Goal: Transaction & Acquisition: Purchase product/service

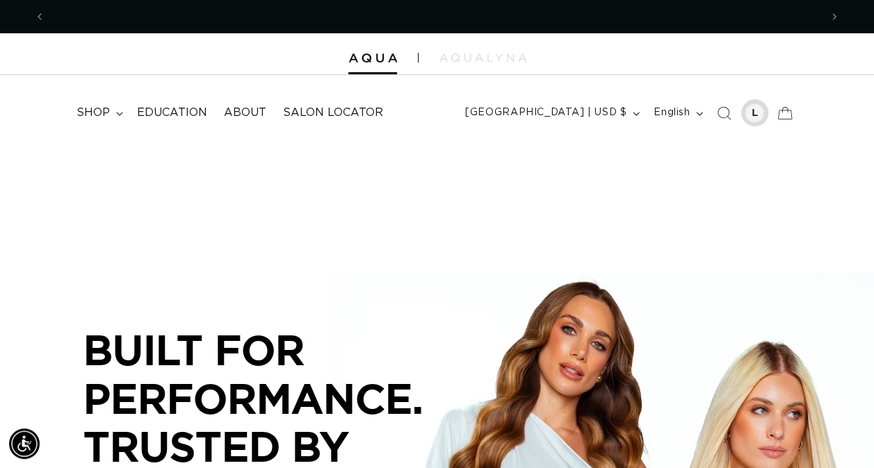
scroll to position [0, 1549]
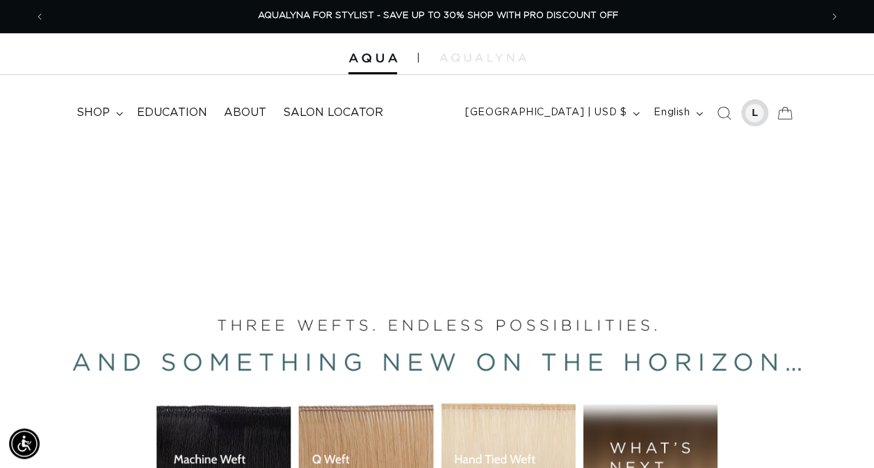
click at [756, 110] on div at bounding box center [753, 113] width 19 height 19
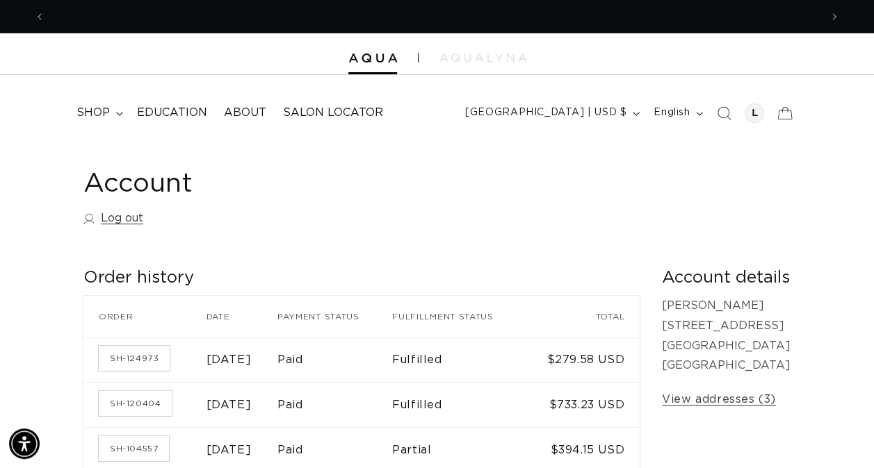
scroll to position [0, 774]
click at [93, 107] on span "shop" at bounding box center [92, 113] width 33 height 15
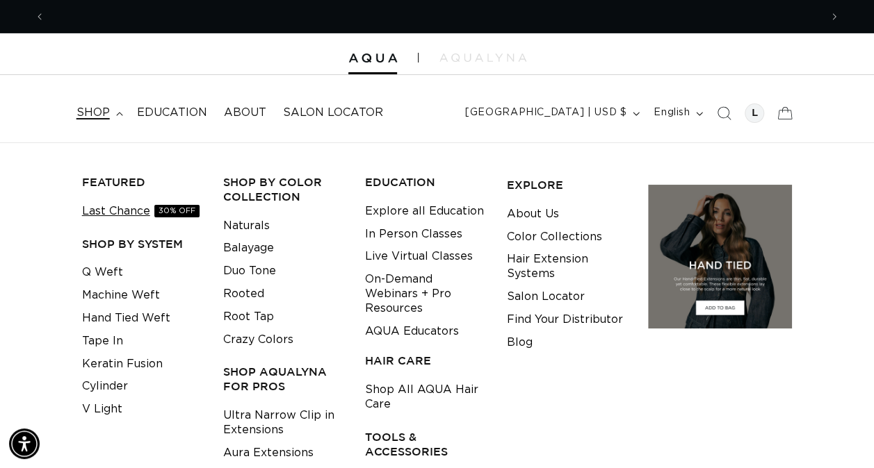
scroll to position [0, 1549]
click at [115, 213] on link "Last Chance 30% OFF" at bounding box center [140, 211] width 117 height 23
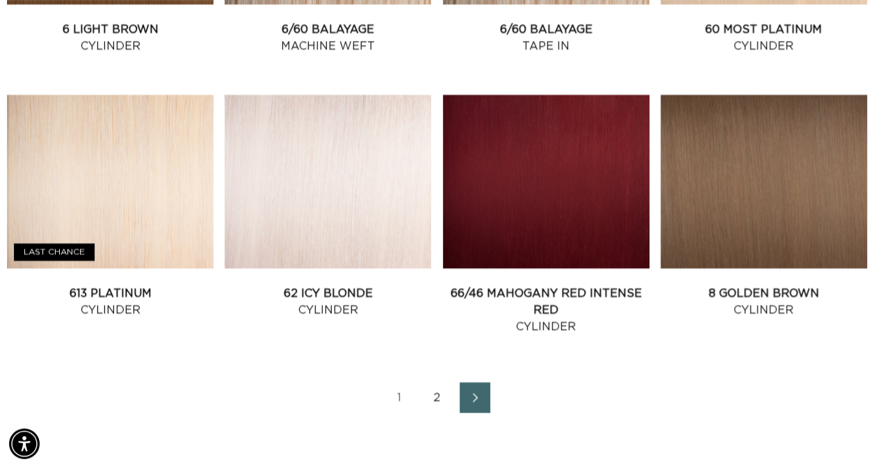
click at [468, 393] on icon "Next page" at bounding box center [475, 398] width 18 height 10
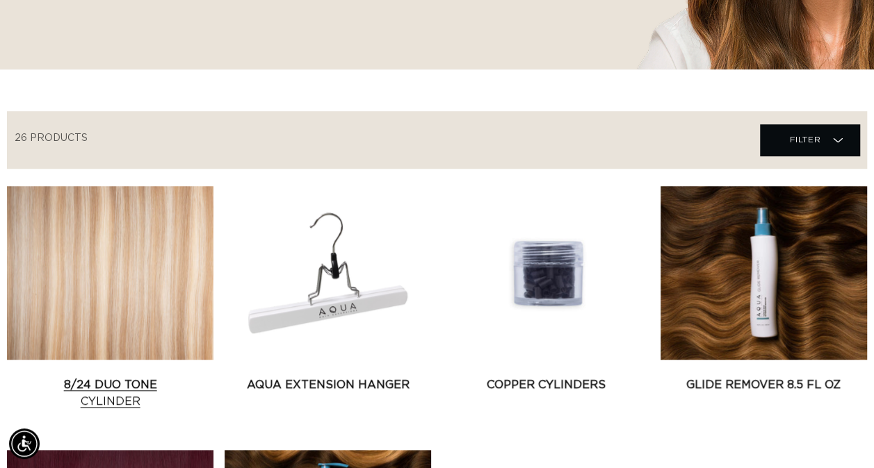
scroll to position [0, 774]
click at [131, 377] on link "8/24 Duo Tone Cylinder" at bounding box center [110, 393] width 206 height 33
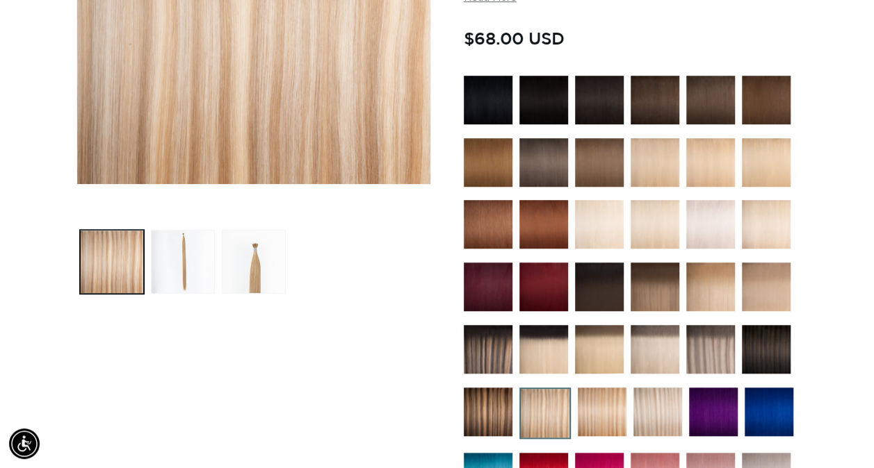
scroll to position [0, 774]
click at [733, 154] on img at bounding box center [710, 162] width 49 height 49
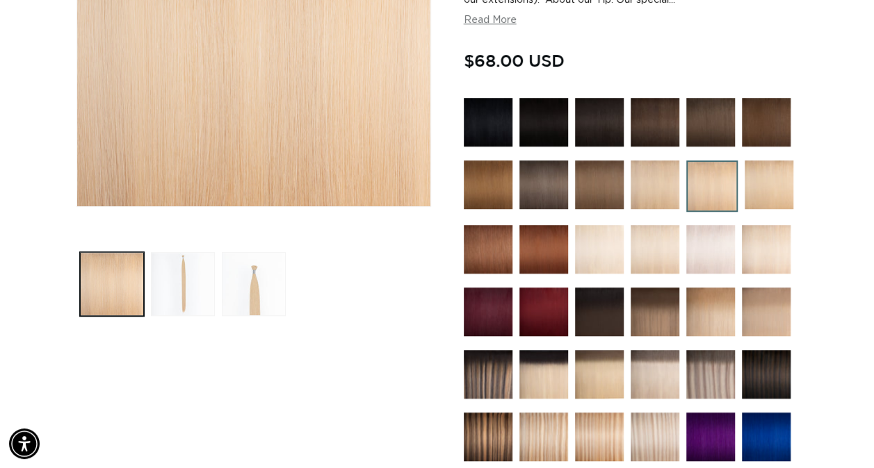
scroll to position [0, 1549]
click at [534, 247] on img at bounding box center [543, 249] width 49 height 49
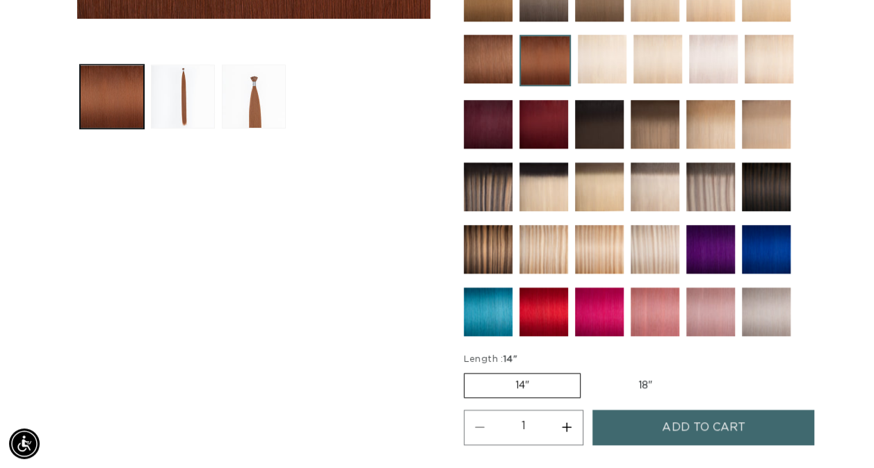
scroll to position [0, 1549]
click at [546, 252] on img at bounding box center [543, 249] width 49 height 49
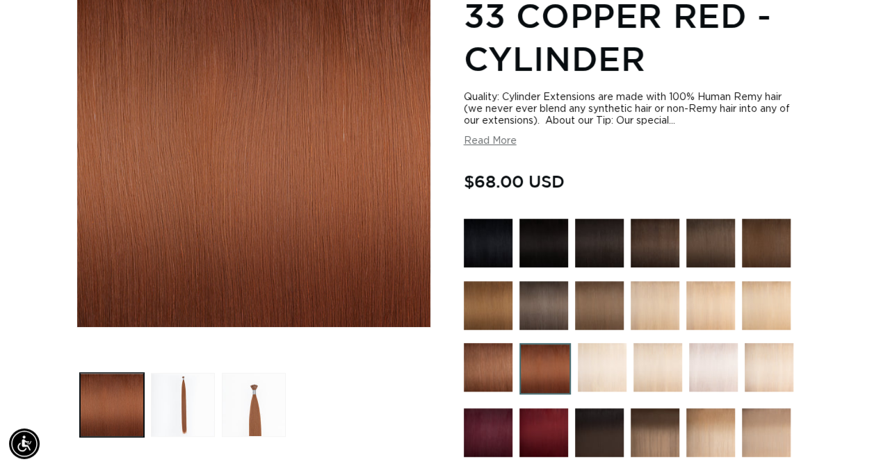
scroll to position [0, 0]
click at [240, 384] on button "Load image 3 in gallery view" at bounding box center [254, 405] width 64 height 64
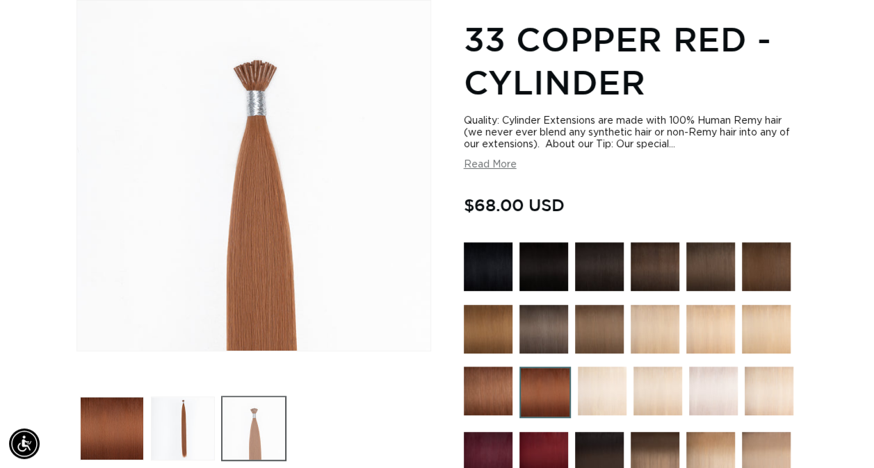
scroll to position [0, 774]
click at [186, 424] on button "Load image 2 in gallery view" at bounding box center [183, 429] width 64 height 64
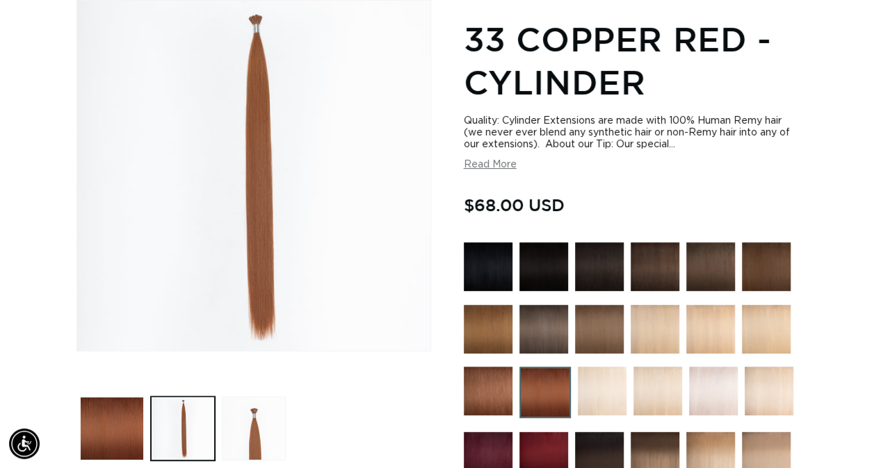
scroll to position [0, 0]
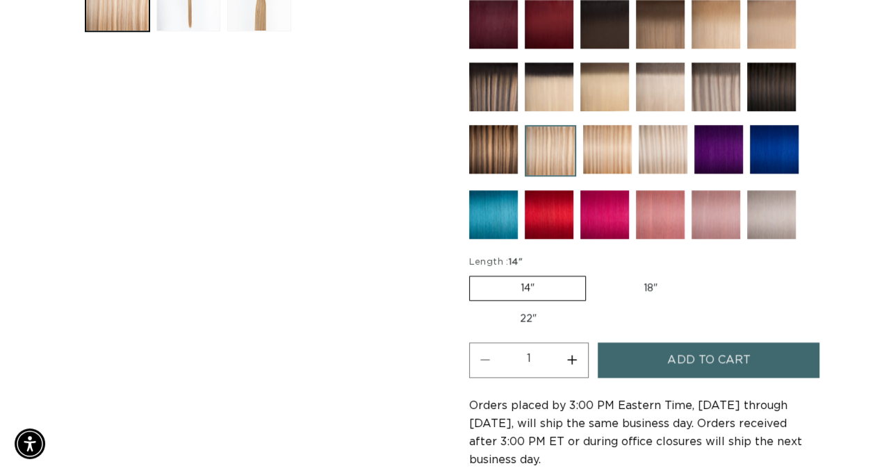
scroll to position [0, 774]
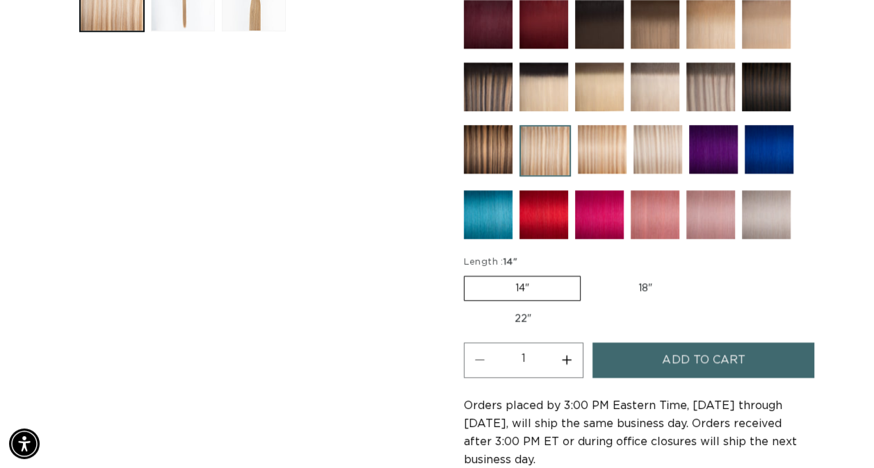
click at [565, 352] on button "Increase quantity for 8/24 Duo Tone - Cylinder" at bounding box center [566, 360] width 31 height 35
type input "2"
click at [606, 360] on button "Add to cart" at bounding box center [703, 360] width 222 height 35
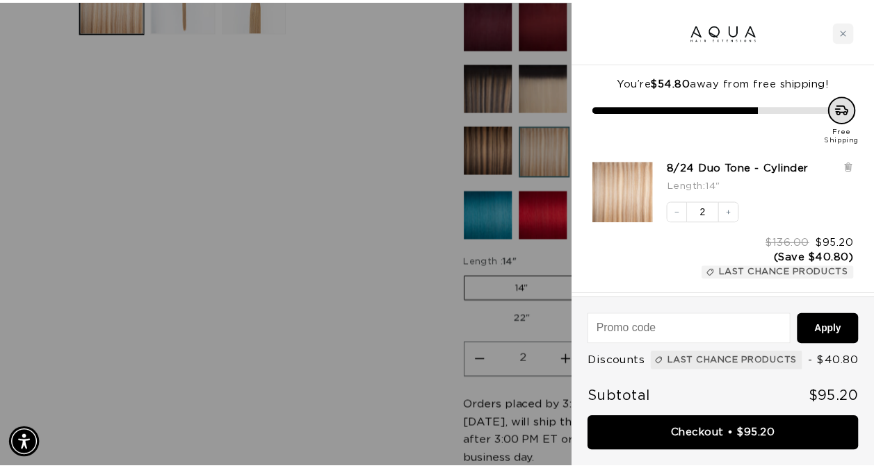
scroll to position [0, 1571]
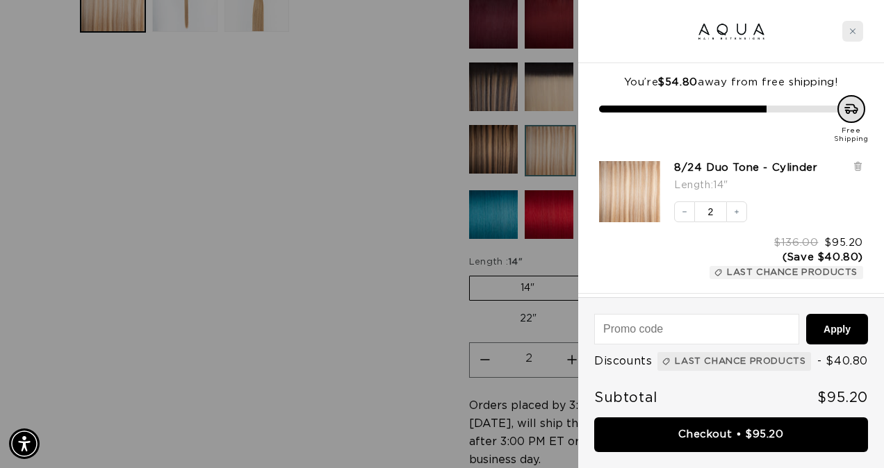
click at [847, 23] on div "Close cart" at bounding box center [852, 31] width 21 height 21
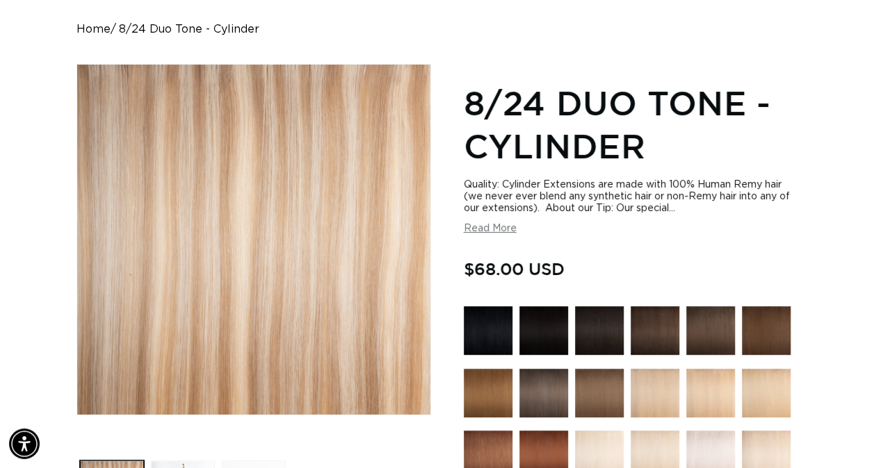
scroll to position [0, 0]
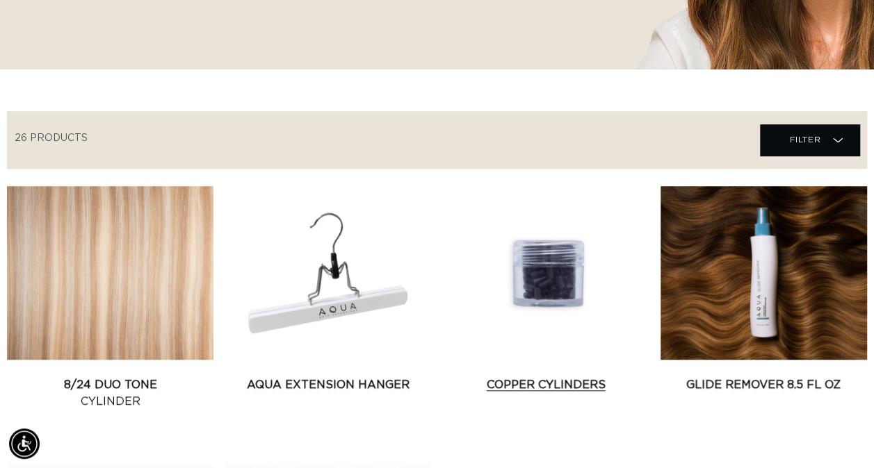
scroll to position [0, 774]
click at [542, 377] on link "Copper Cylinders" at bounding box center [546, 385] width 206 height 17
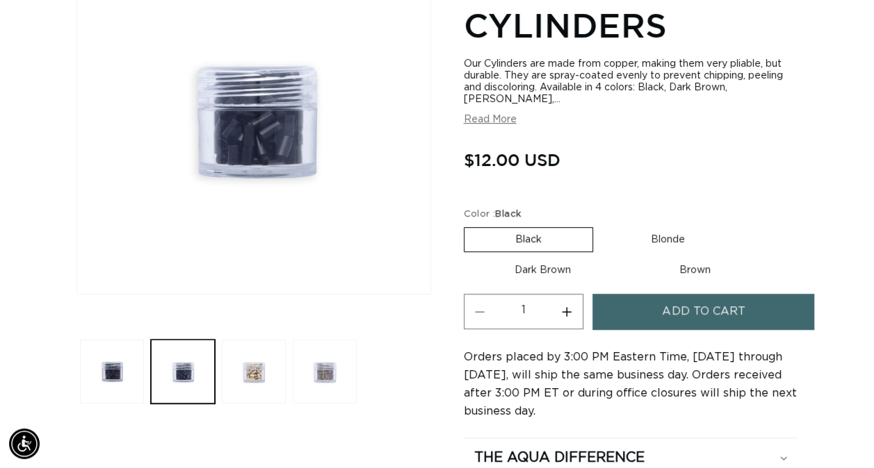
scroll to position [0, 774]
click at [321, 368] on button "Load image 4 in gallery view" at bounding box center [325, 372] width 64 height 64
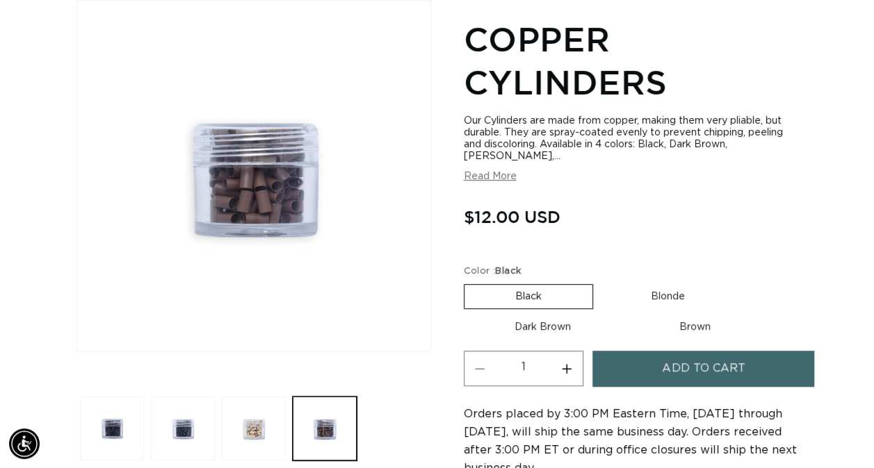
click at [501, 171] on button "Read More" at bounding box center [490, 177] width 53 height 12
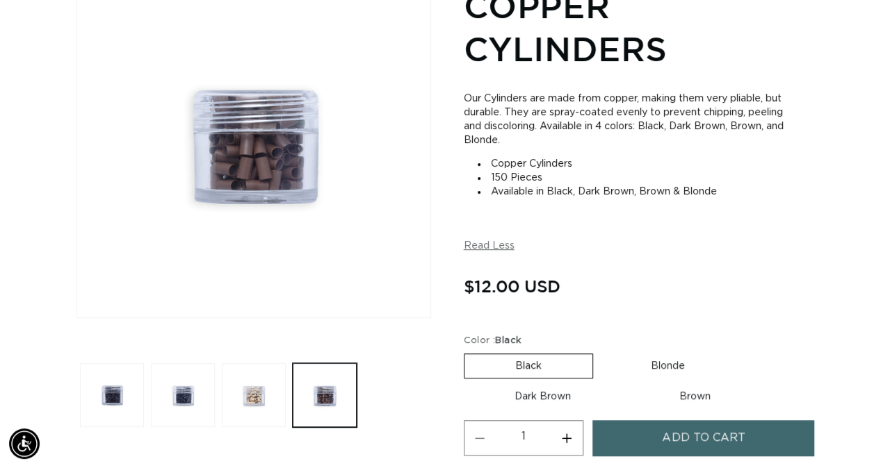
click at [488, 361] on label "Black Variant sold out or unavailable" at bounding box center [528, 366] width 129 height 25
click at [468, 352] on input "Black Variant sold out or unavailable" at bounding box center [467, 351] width 1 height 1
click at [535, 396] on label "Dark Brown Variant sold out or unavailable" at bounding box center [543, 397] width 158 height 24
click at [742, 352] on input "Dark Brown Variant sold out or unavailable" at bounding box center [742, 351] width 1 height 1
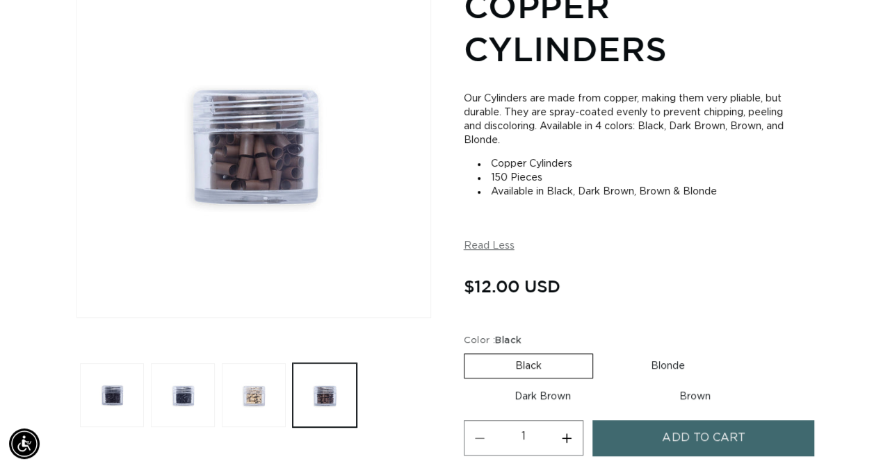
radio input "true"
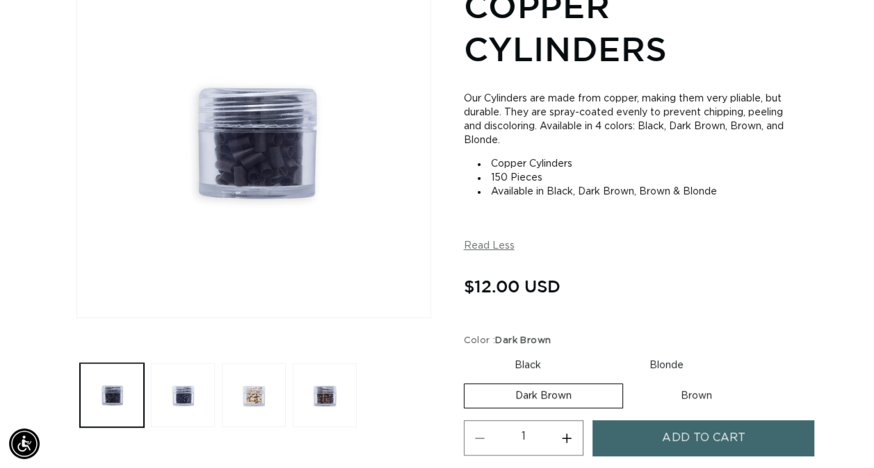
click at [699, 390] on label "Brown Variant sold out or unavailable" at bounding box center [696, 396] width 133 height 24
click at [630, 382] on input "Brown Variant sold out or unavailable" at bounding box center [630, 381] width 1 height 1
radio input "true"
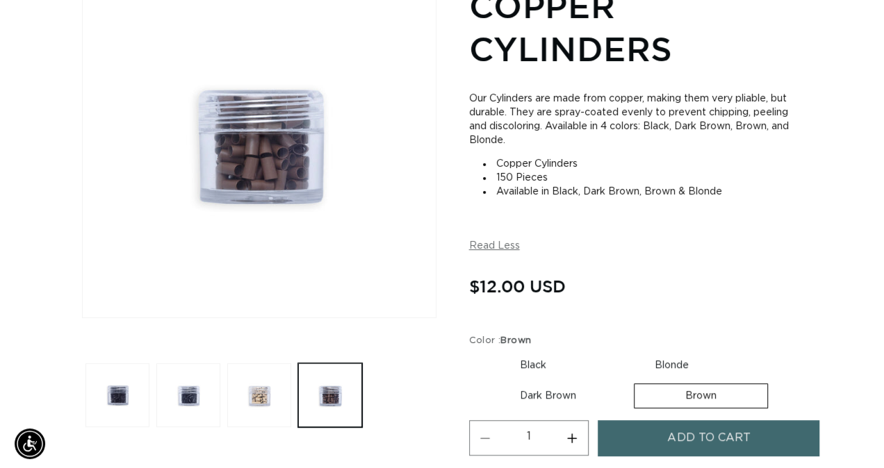
scroll to position [0, 774]
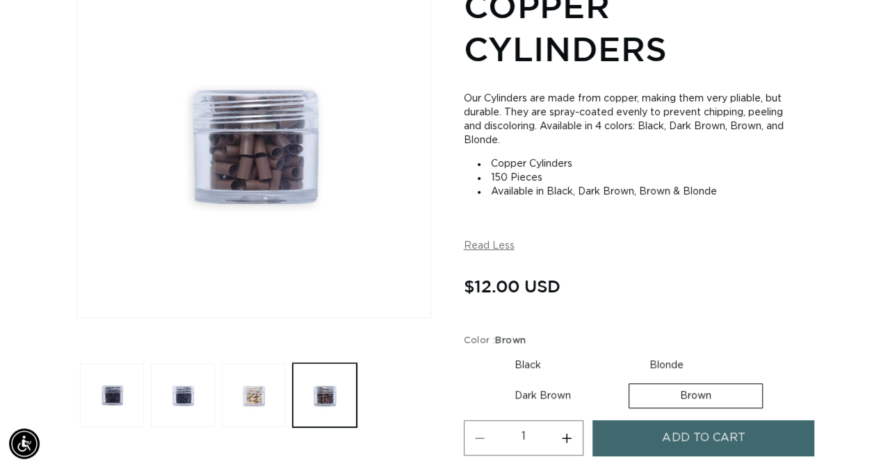
click at [699, 442] on span "Add to cart" at bounding box center [703, 438] width 83 height 35
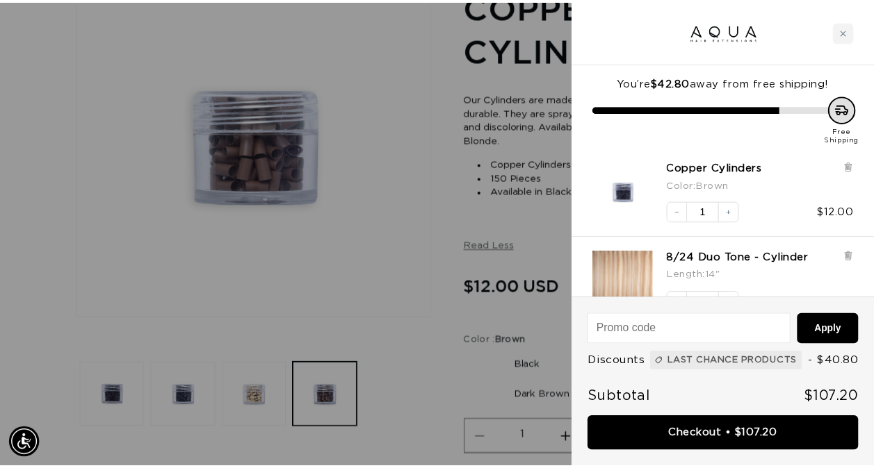
scroll to position [0, 785]
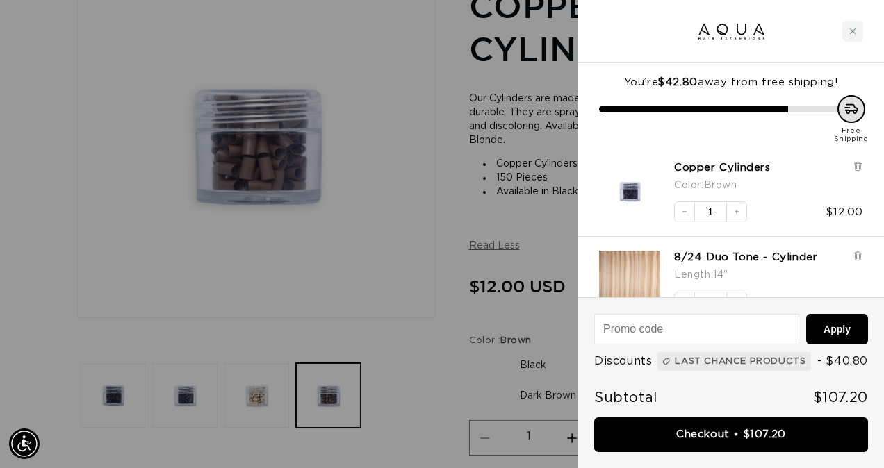
click at [259, 396] on div at bounding box center [442, 234] width 884 height 468
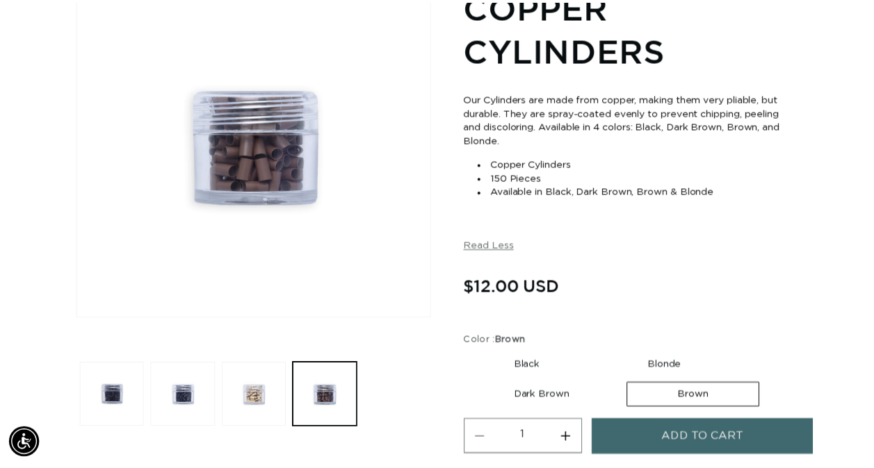
scroll to position [0, 774]
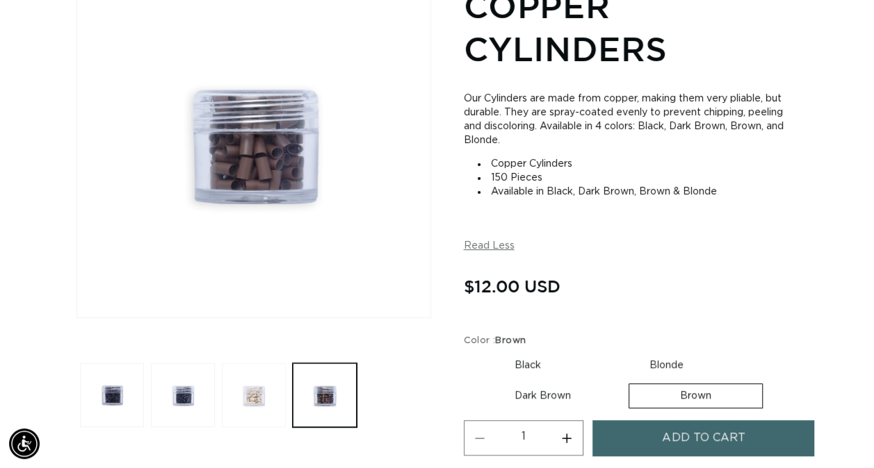
click at [259, 396] on button "Load image 3 in gallery view" at bounding box center [254, 396] width 64 height 64
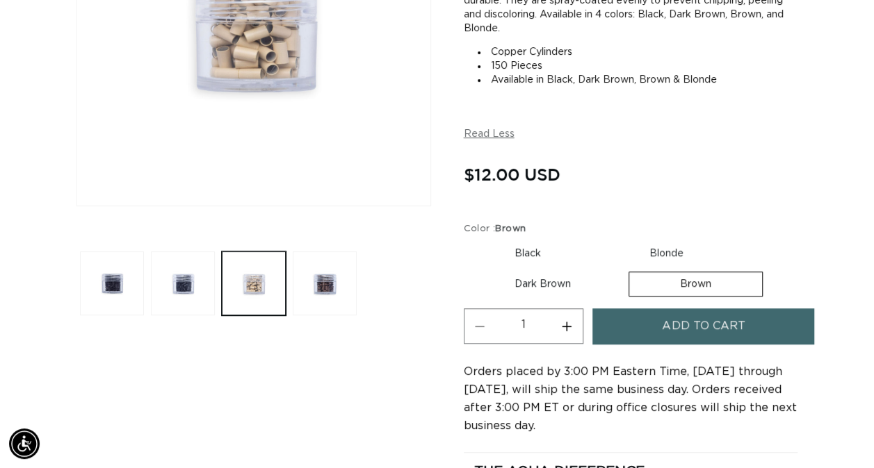
scroll to position [329, 0]
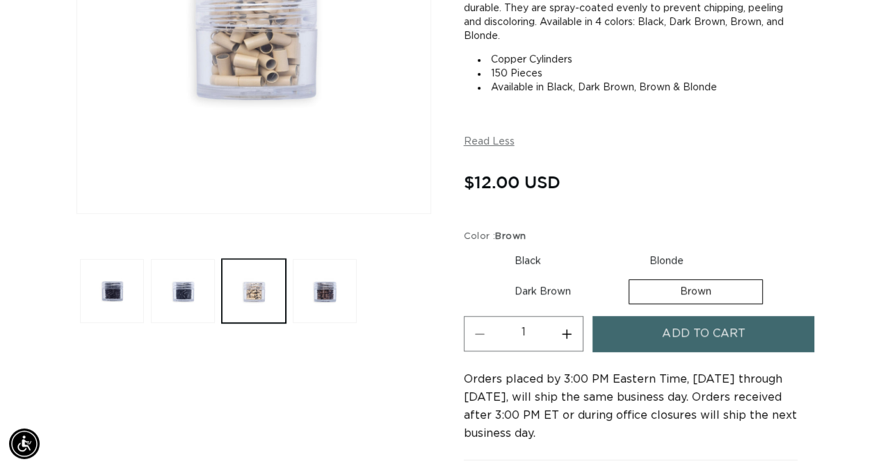
click at [717, 341] on span "Add to cart" at bounding box center [703, 333] width 83 height 35
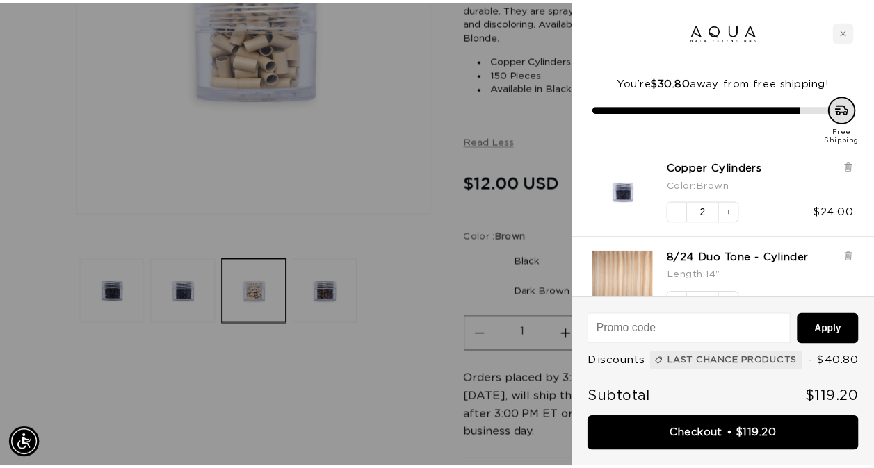
scroll to position [0, 0]
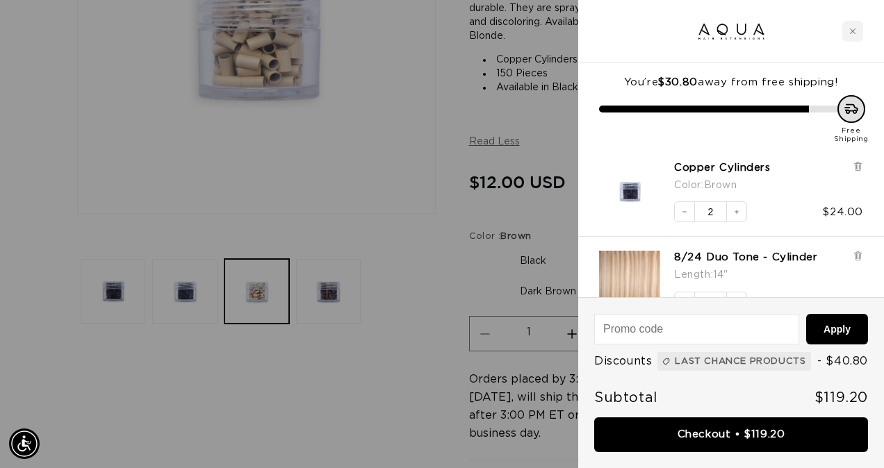
click at [416, 184] on div at bounding box center [442, 234] width 884 height 468
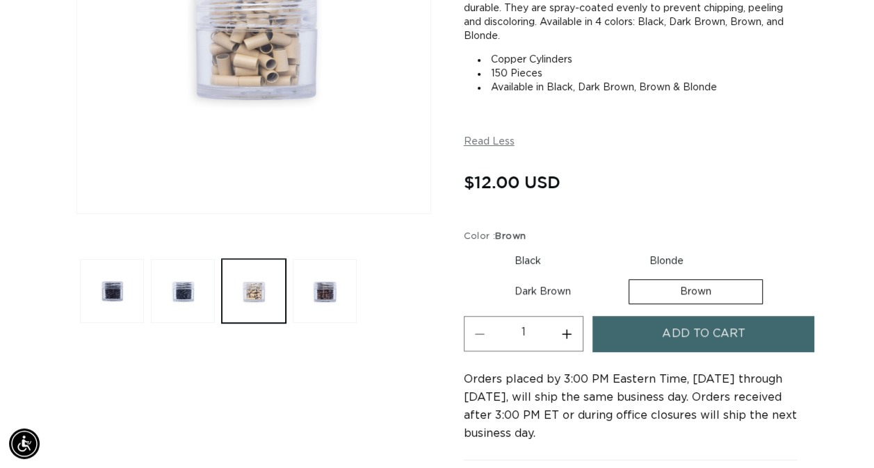
scroll to position [0, 774]
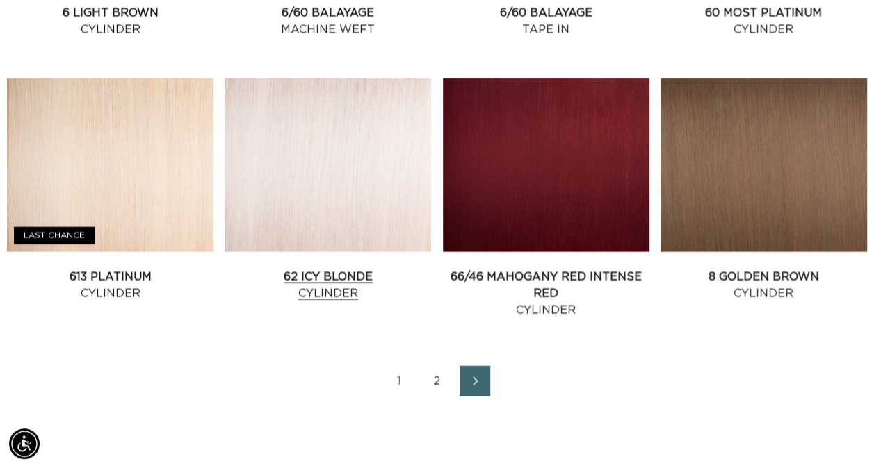
scroll to position [0, 774]
click at [439, 380] on link "2" at bounding box center [437, 381] width 31 height 31
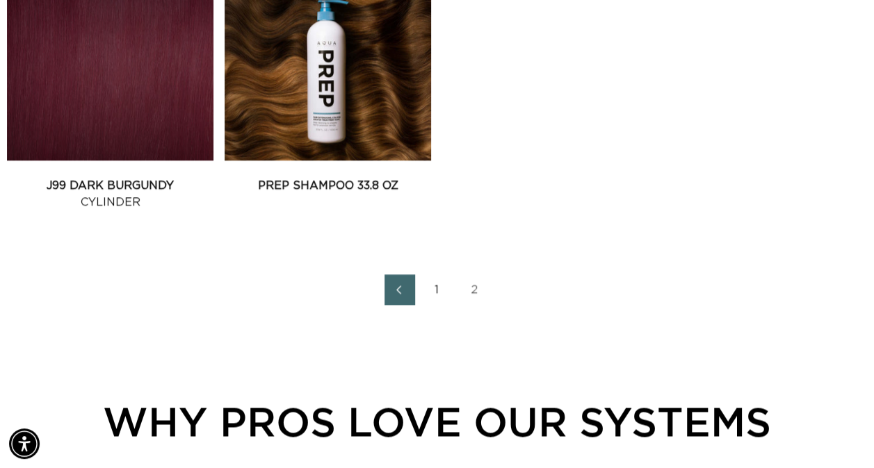
click at [442, 286] on link "1" at bounding box center [437, 290] width 31 height 31
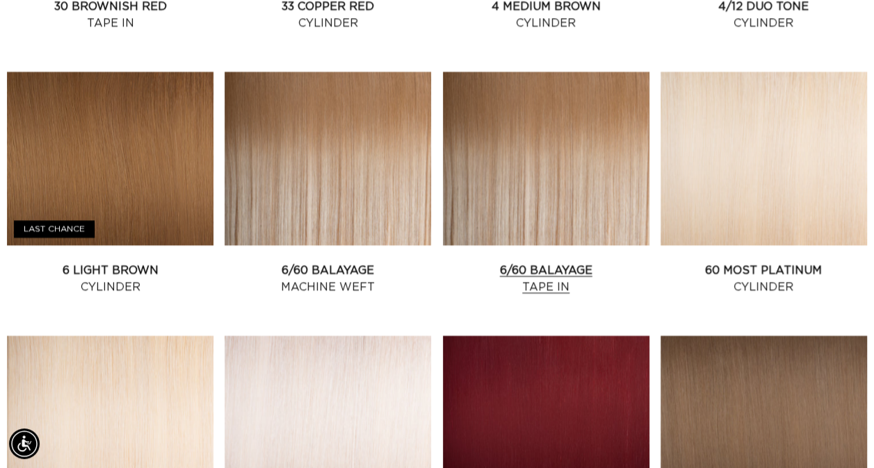
click at [581, 262] on link "6/60 Balayage Tape In" at bounding box center [546, 278] width 206 height 33
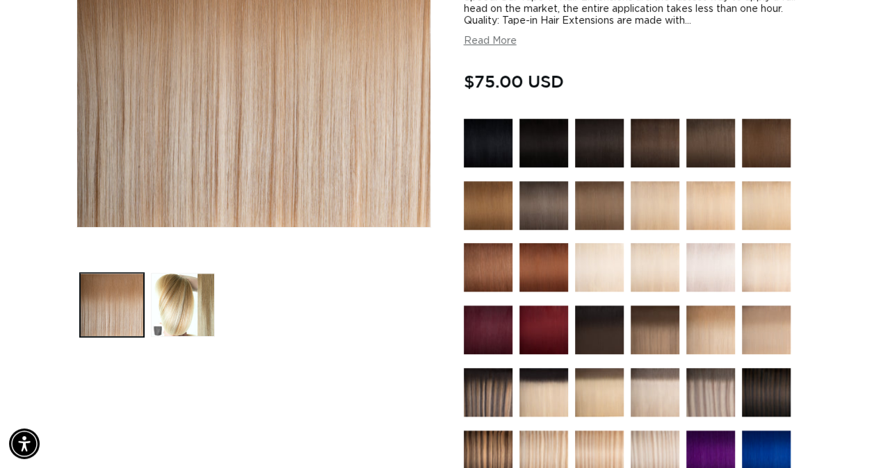
click at [582, 196] on img at bounding box center [599, 205] width 49 height 49
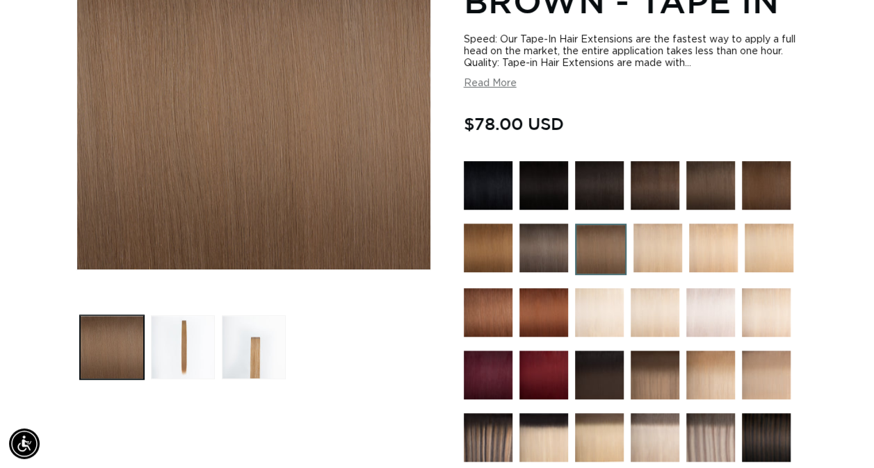
scroll to position [250, 0]
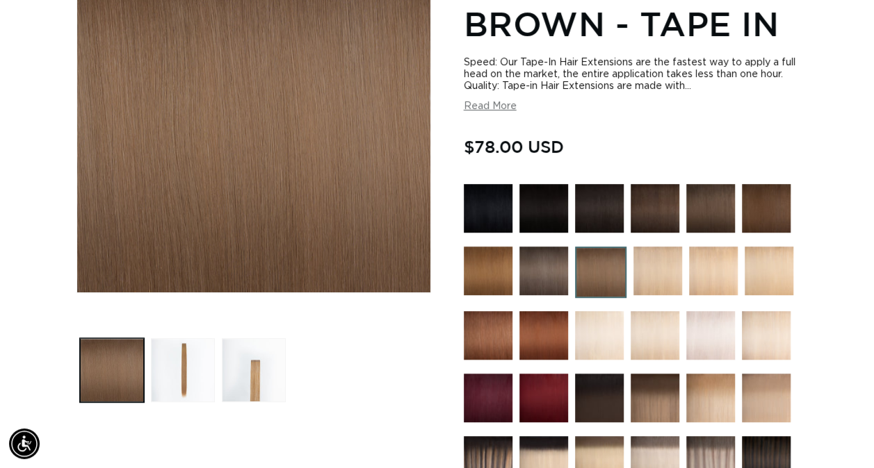
click at [769, 184] on img at bounding box center [766, 208] width 49 height 49
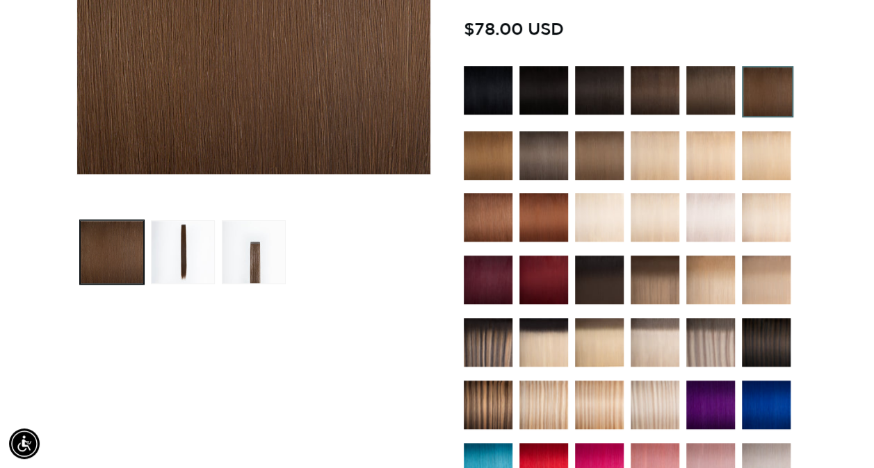
scroll to position [0, 774]
click at [596, 149] on img at bounding box center [599, 155] width 49 height 49
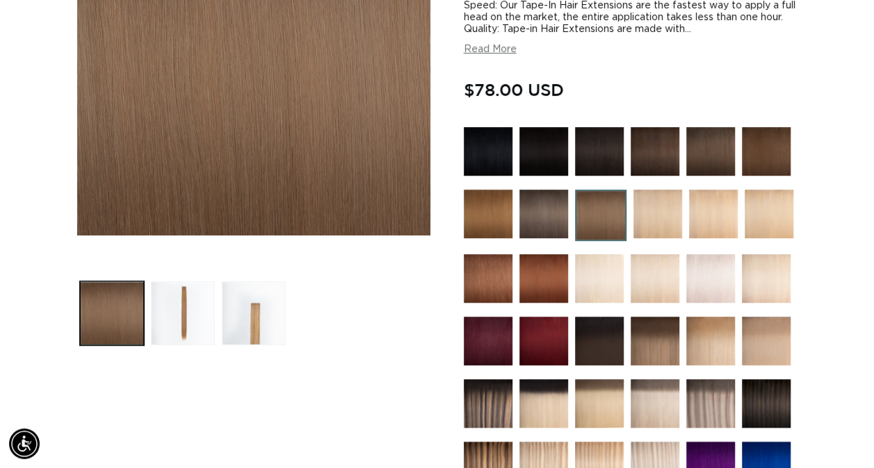
click at [644, 149] on img at bounding box center [654, 151] width 49 height 49
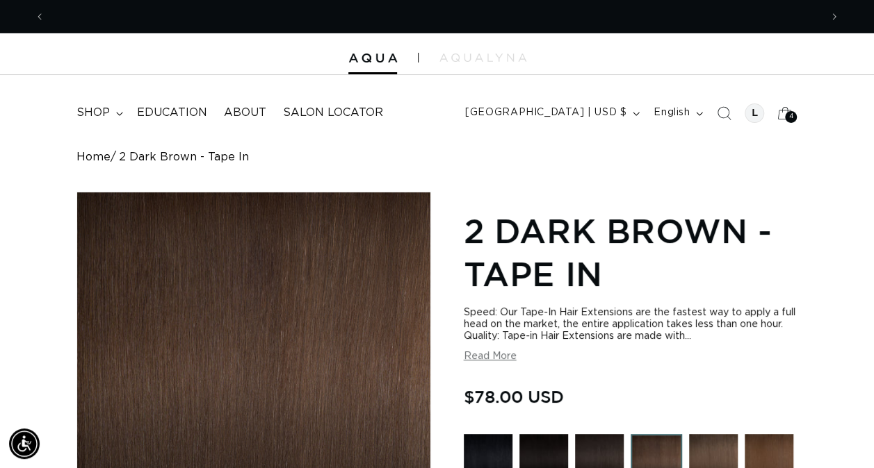
scroll to position [0, 774]
click at [721, 448] on img at bounding box center [713, 458] width 49 height 49
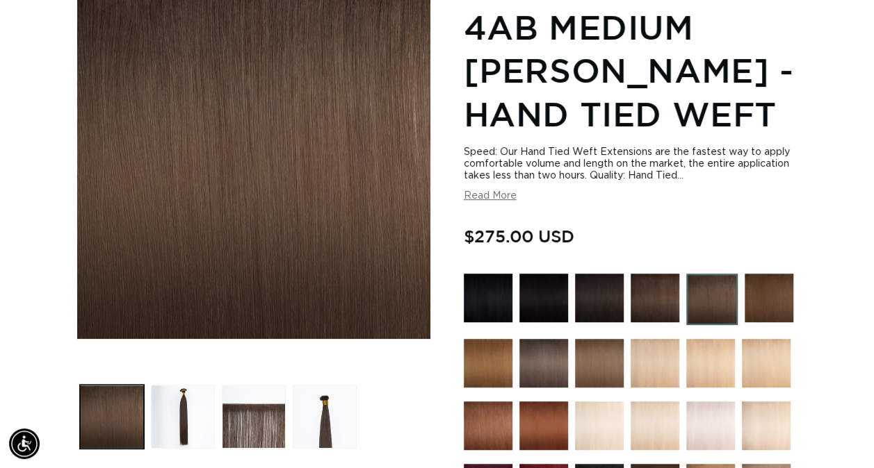
scroll to position [209, 0]
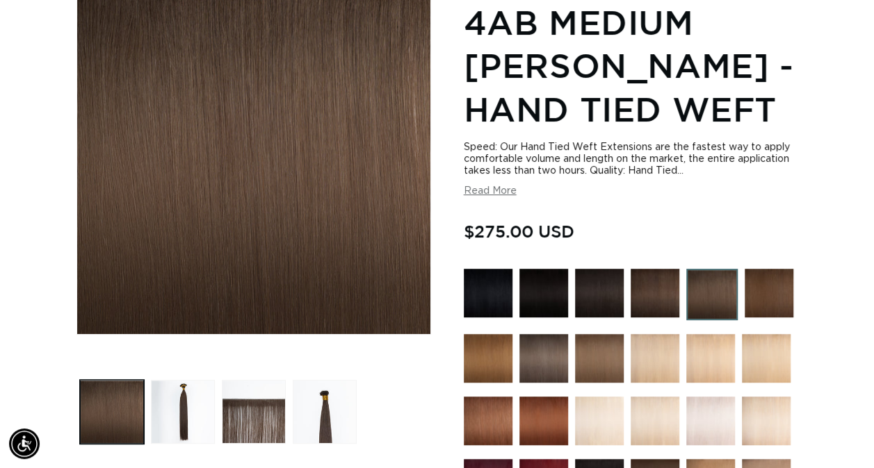
click at [769, 291] on img at bounding box center [768, 293] width 49 height 49
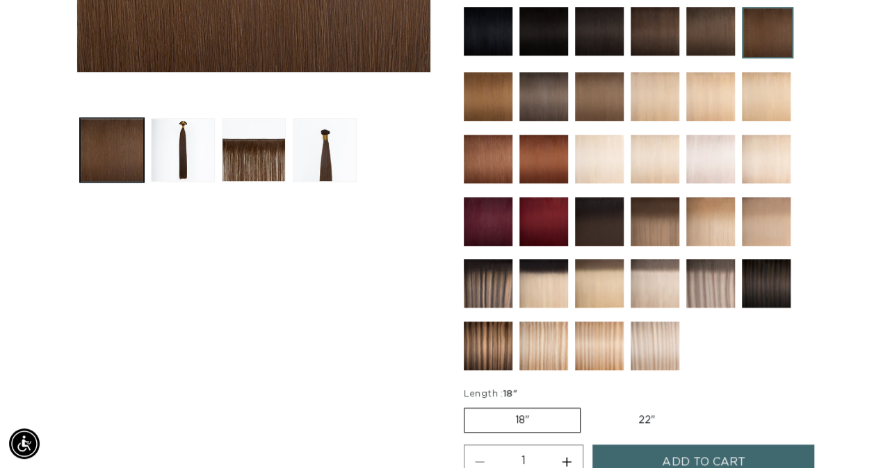
scroll to position [0, 774]
click at [494, 106] on img at bounding box center [488, 96] width 49 height 49
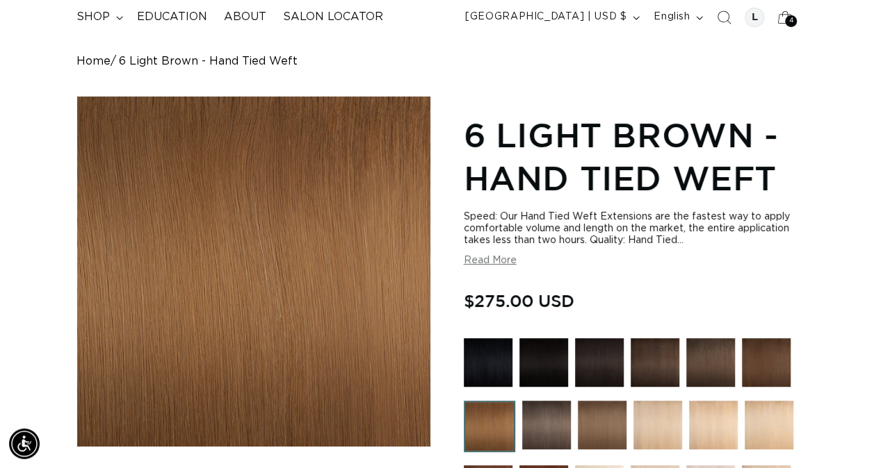
scroll to position [0, 774]
click at [667, 363] on img at bounding box center [654, 363] width 49 height 49
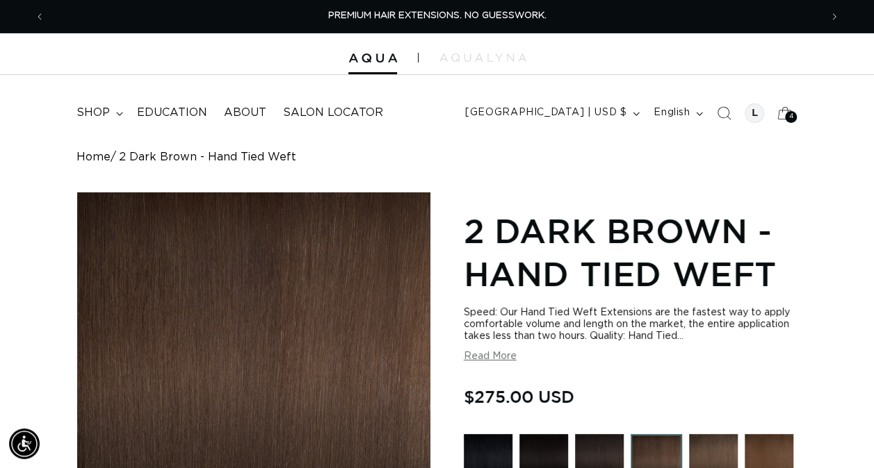
click at [713, 448] on img at bounding box center [713, 458] width 49 height 49
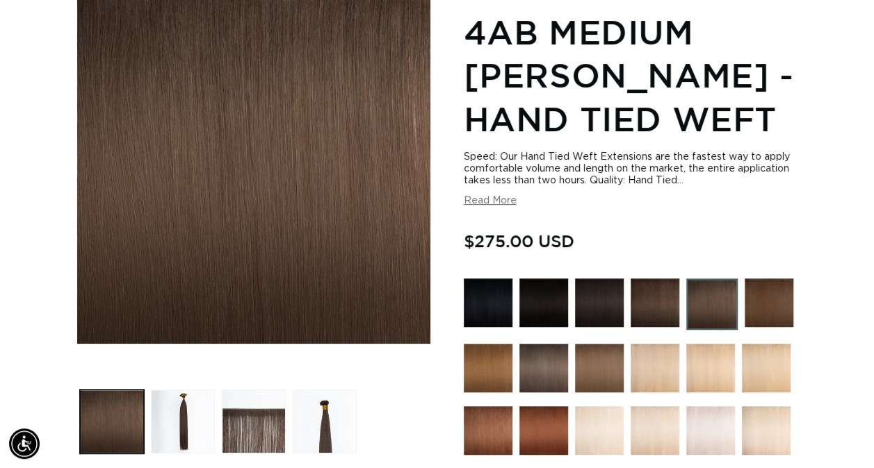
click at [759, 287] on img at bounding box center [768, 303] width 49 height 49
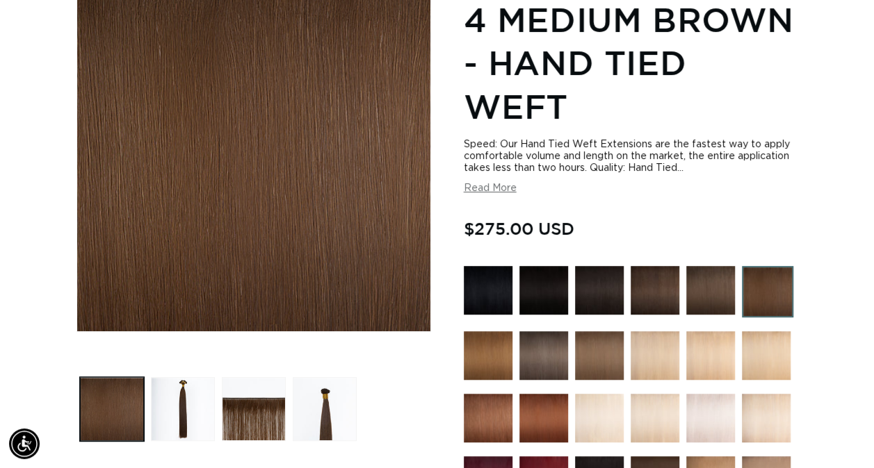
scroll to position [0, 774]
click at [652, 348] on img at bounding box center [654, 356] width 49 height 49
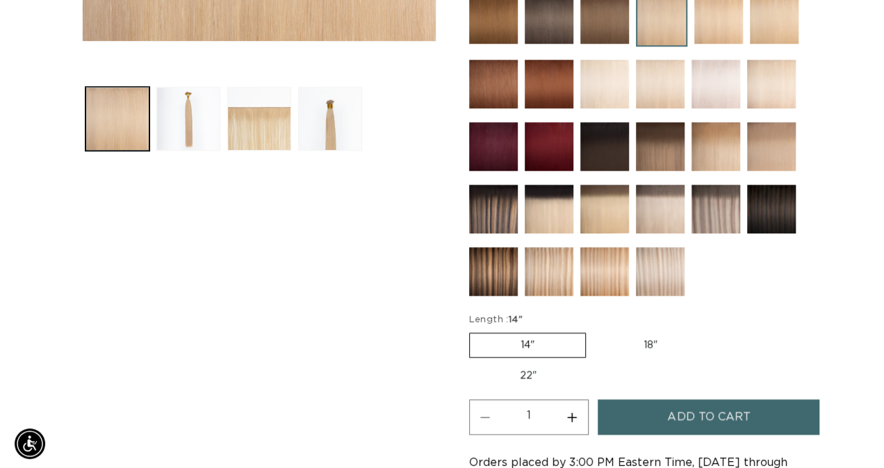
scroll to position [0, 1549]
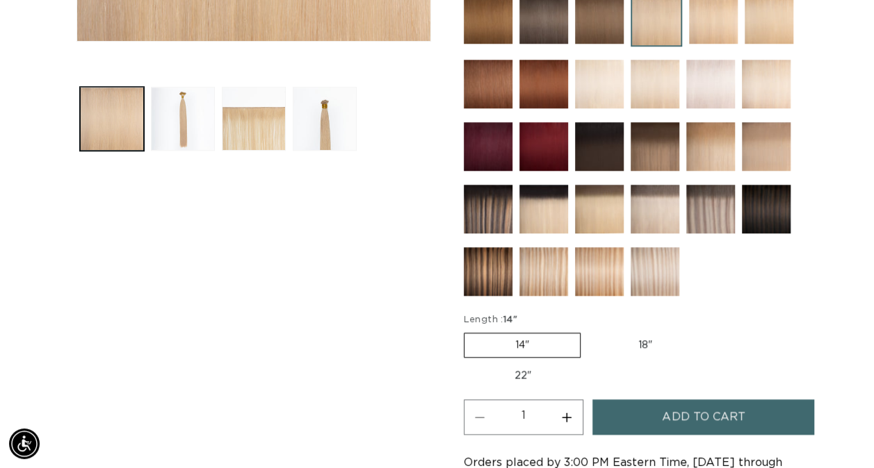
click at [730, 415] on span "Add to cart" at bounding box center [703, 417] width 83 height 35
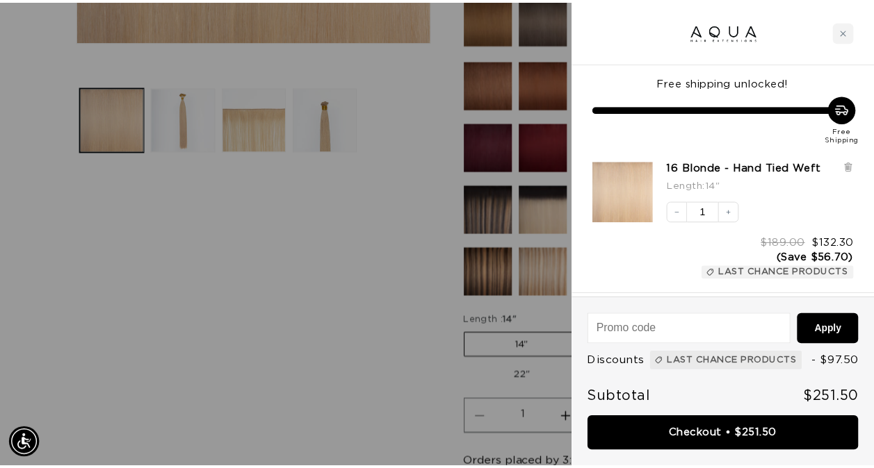
scroll to position [0, 785]
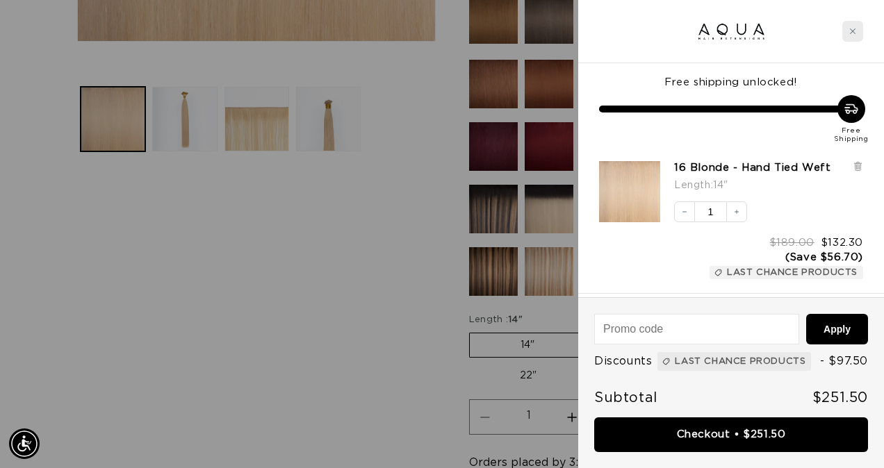
click at [852, 32] on icon "Close cart" at bounding box center [853, 31] width 6 height 6
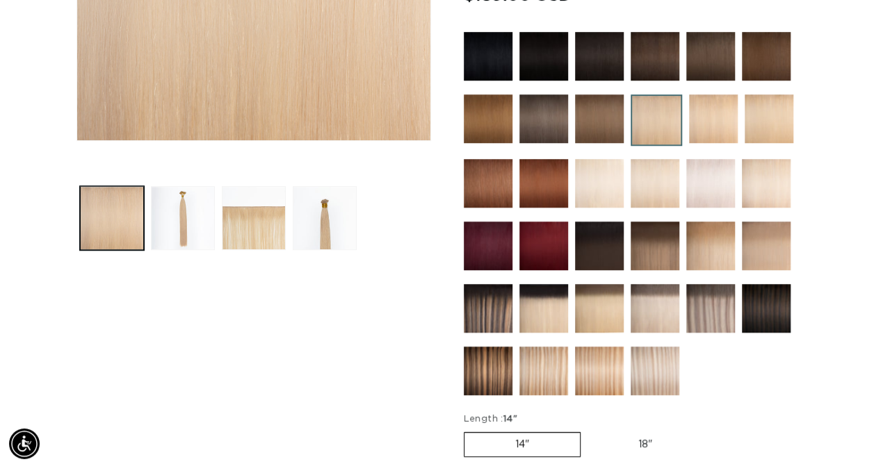
scroll to position [382, 0]
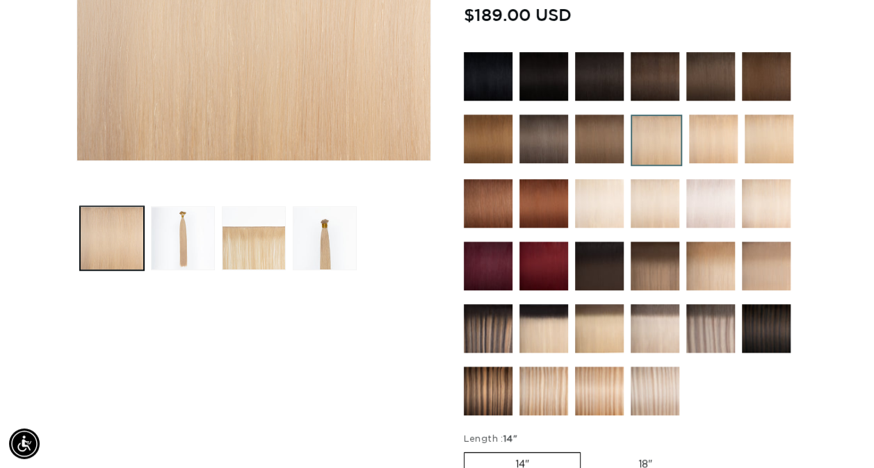
click at [706, 142] on img at bounding box center [713, 139] width 49 height 49
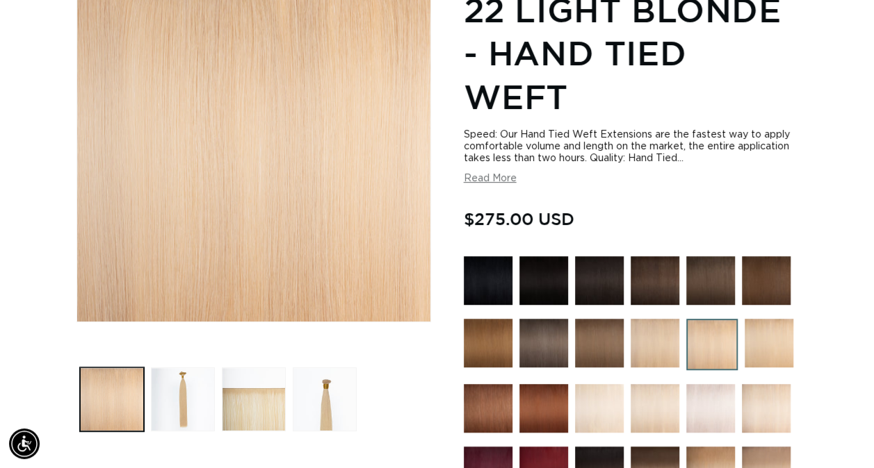
scroll to position [0, 774]
click at [546, 288] on img at bounding box center [543, 280] width 49 height 49
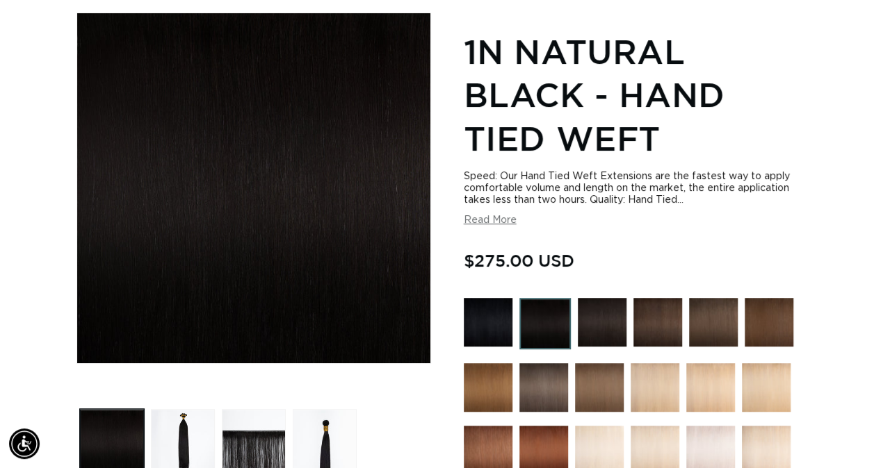
scroll to position [173, 0]
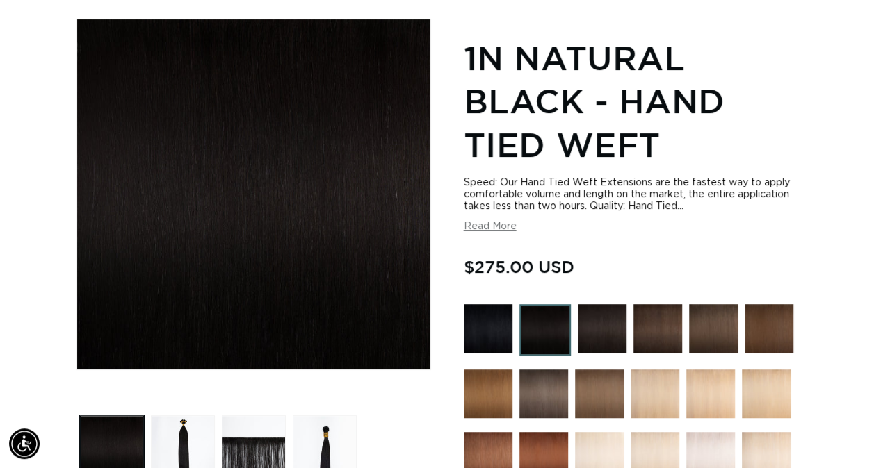
click at [608, 313] on img at bounding box center [602, 328] width 49 height 49
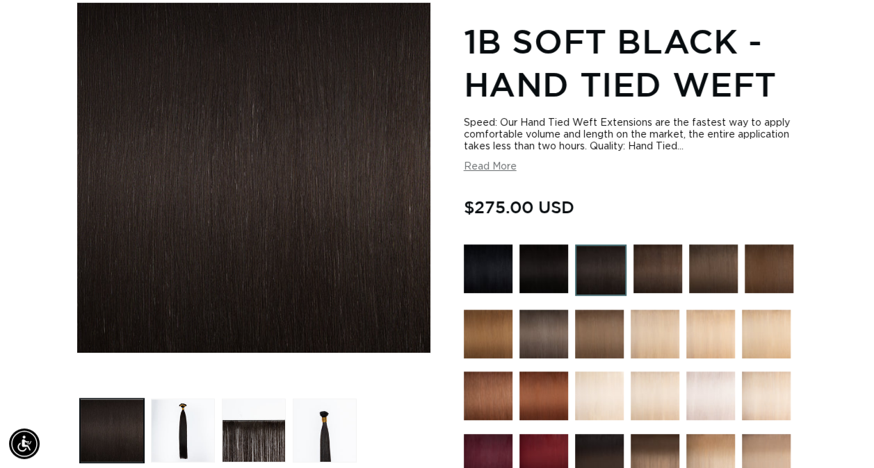
click at [712, 263] on img at bounding box center [713, 269] width 49 height 49
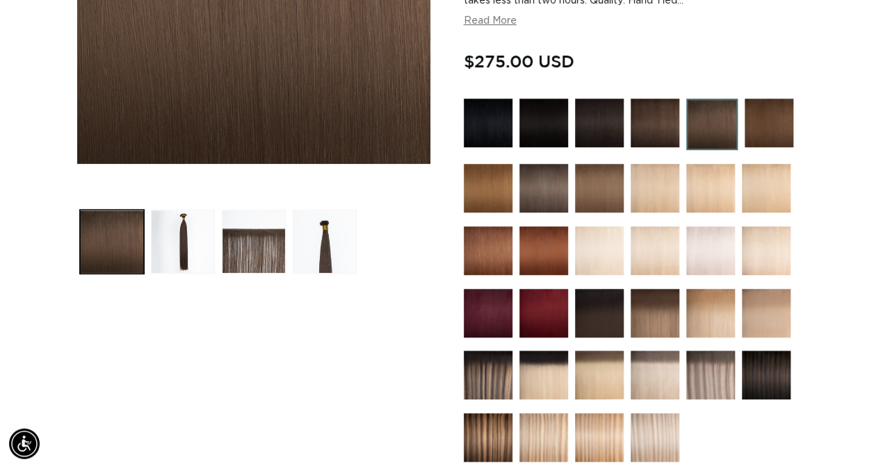
scroll to position [0, 774]
click at [742, 373] on img at bounding box center [766, 375] width 49 height 49
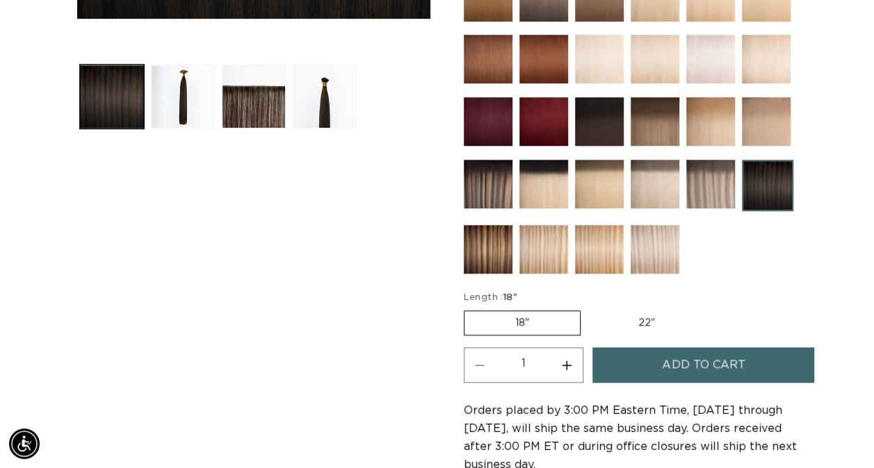
scroll to position [0, 774]
click at [709, 184] on img at bounding box center [710, 184] width 49 height 49
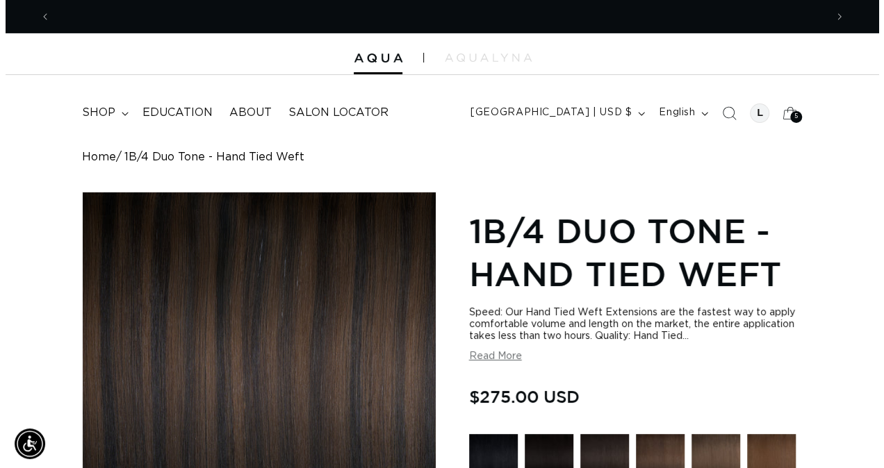
scroll to position [0, 1549]
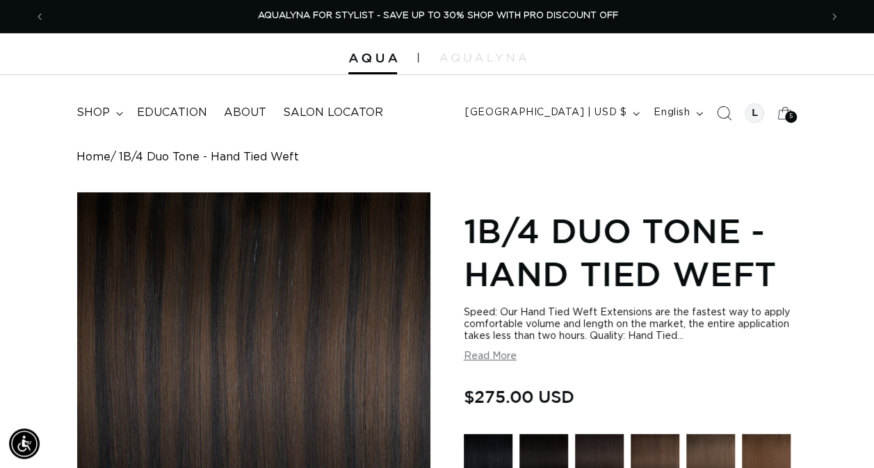
click at [717, 110] on icon "Search" at bounding box center [724, 113] width 15 height 15
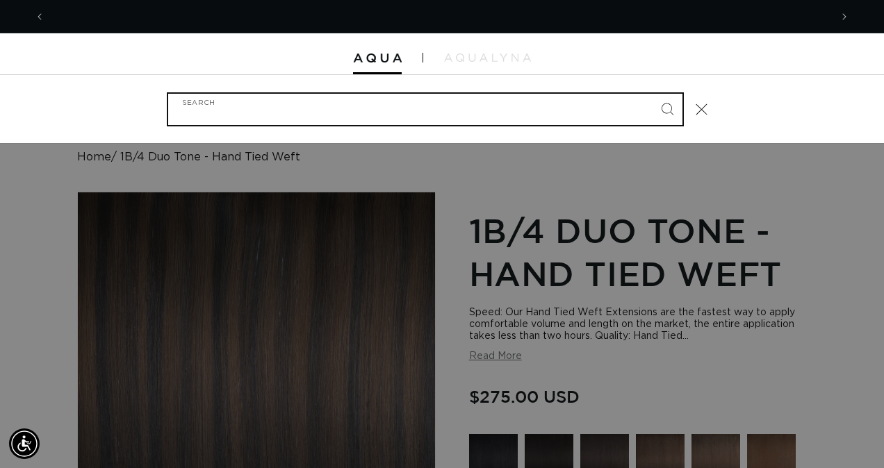
scroll to position [0, 0]
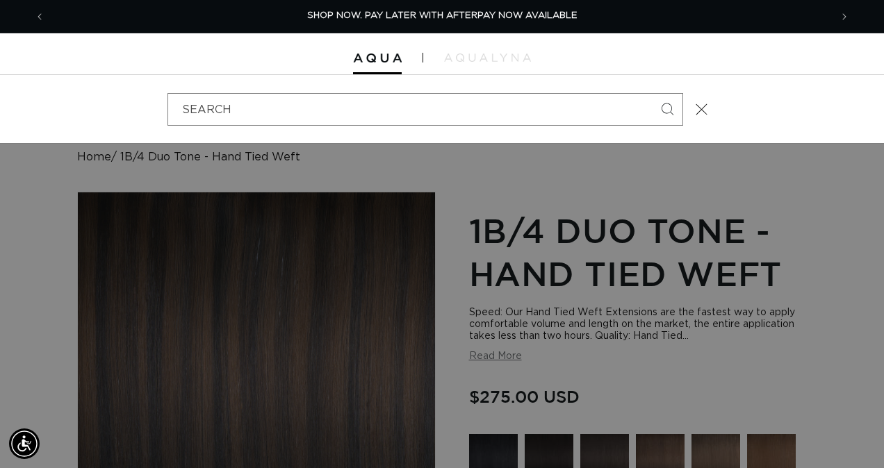
click at [377, 68] on div at bounding box center [442, 54] width 884 height 42
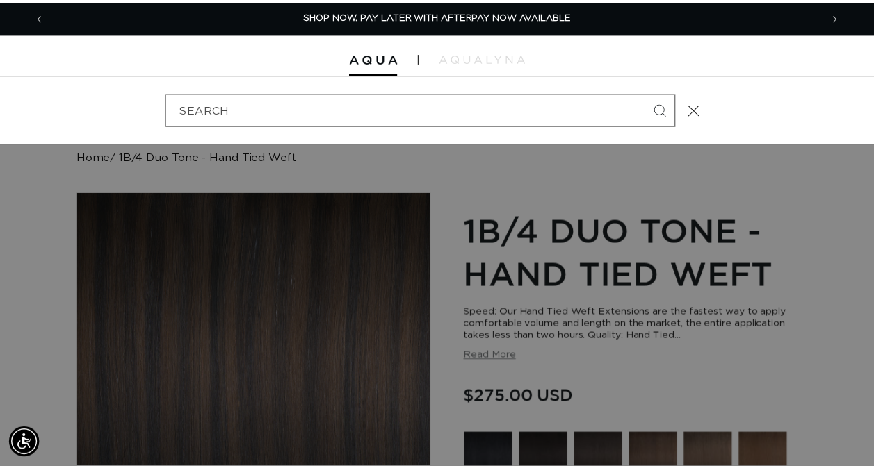
scroll to position [0, 774]
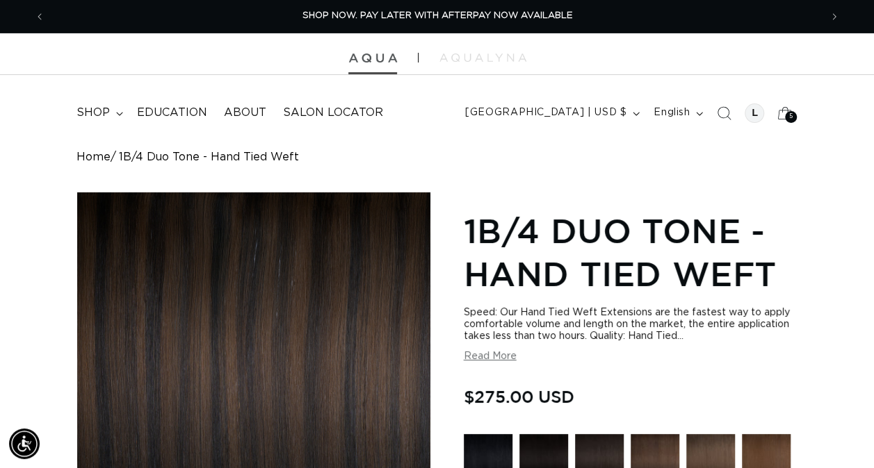
click at [375, 57] on img at bounding box center [372, 59] width 49 height 10
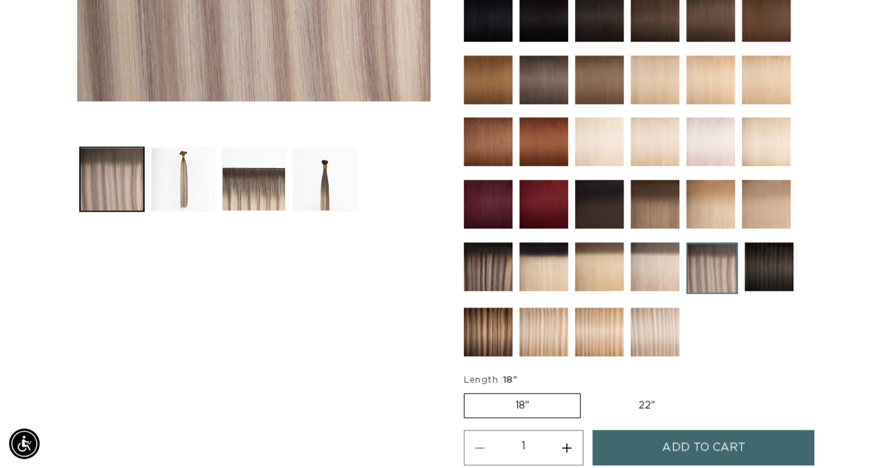
scroll to position [0, 1549]
click at [653, 201] on img at bounding box center [654, 204] width 49 height 49
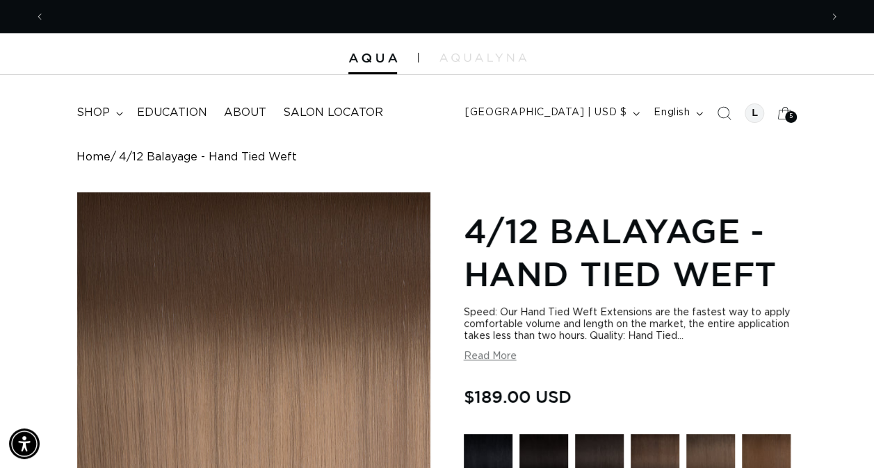
scroll to position [0, 1549]
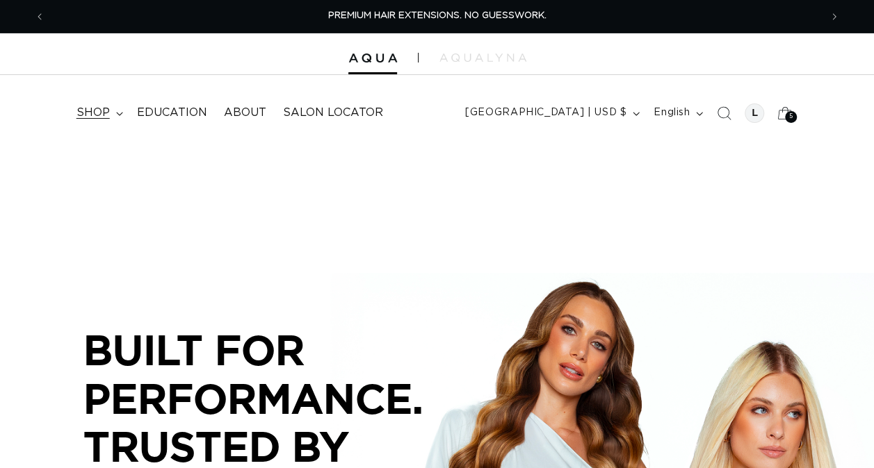
click at [83, 115] on span "shop" at bounding box center [92, 113] width 33 height 15
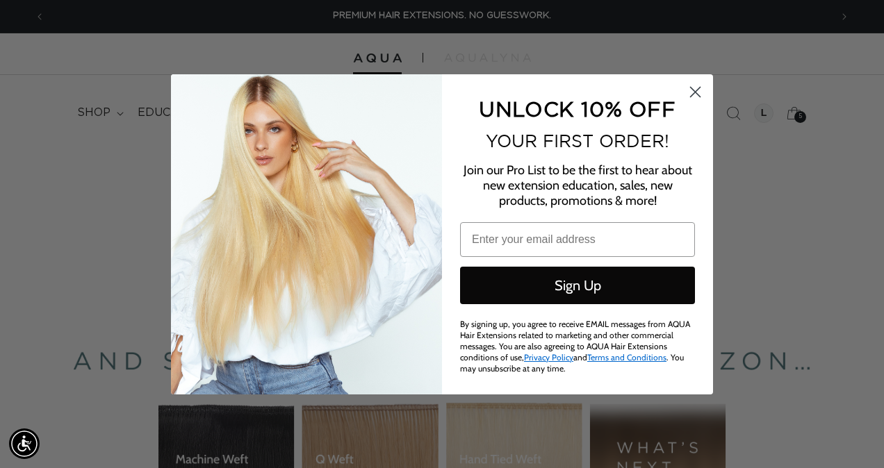
click at [693, 92] on circle "Close dialog" at bounding box center [695, 91] width 23 height 23
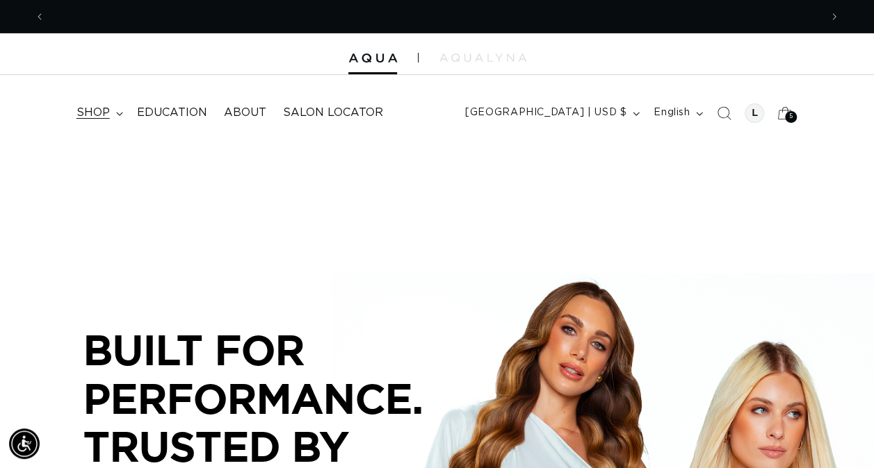
scroll to position [0, 774]
click at [97, 109] on span "shop" at bounding box center [92, 113] width 33 height 15
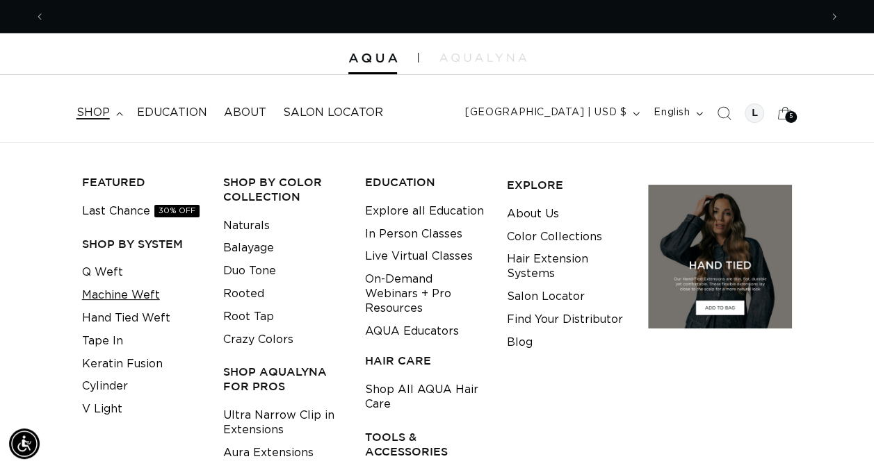
scroll to position [0, 1549]
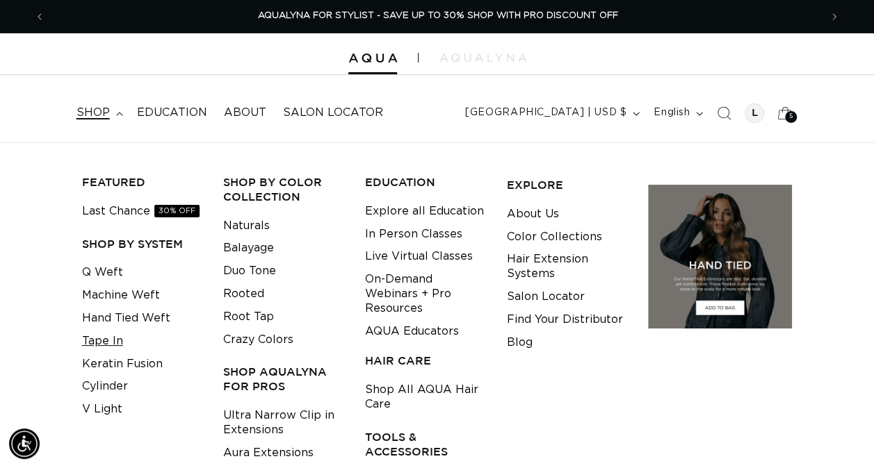
click at [98, 353] on link "Keratin Fusion" at bounding box center [122, 364] width 81 height 23
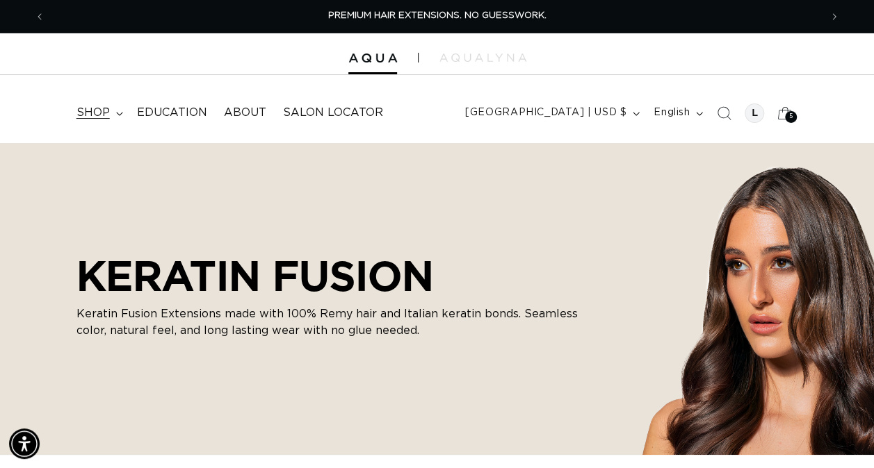
click at [95, 110] on span "shop" at bounding box center [92, 113] width 33 height 15
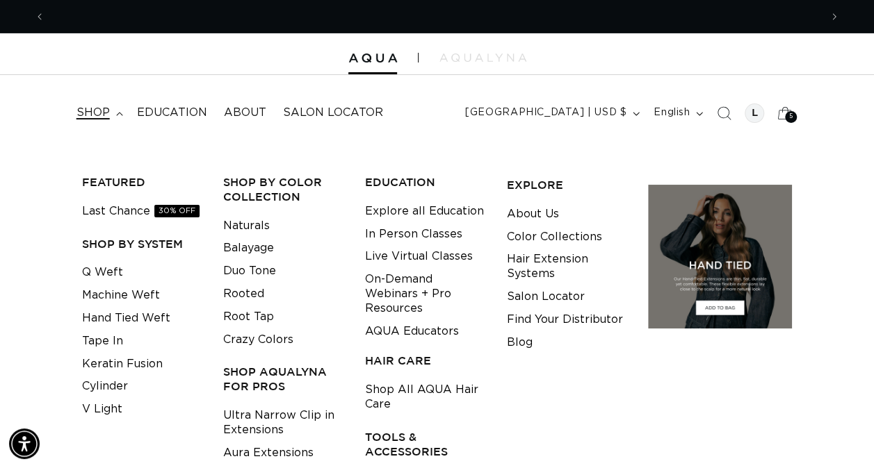
scroll to position [0, 774]
click at [98, 338] on link "Tape In" at bounding box center [102, 341] width 41 height 23
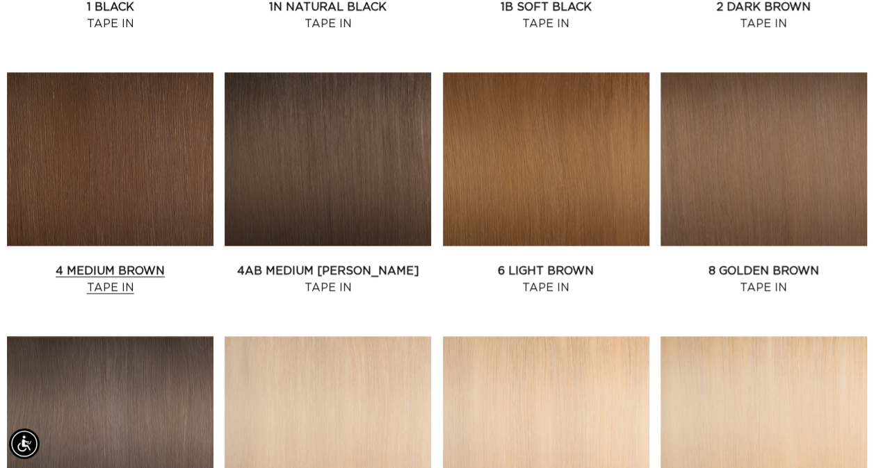
click at [150, 263] on link "4 Medium Brown Tape In" at bounding box center [110, 279] width 206 height 33
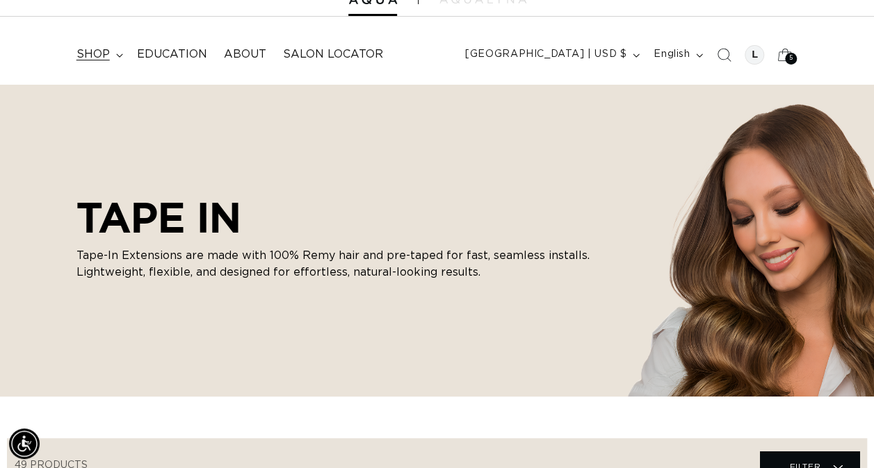
scroll to position [0, 1549]
click at [88, 51] on span "shop" at bounding box center [92, 54] width 33 height 15
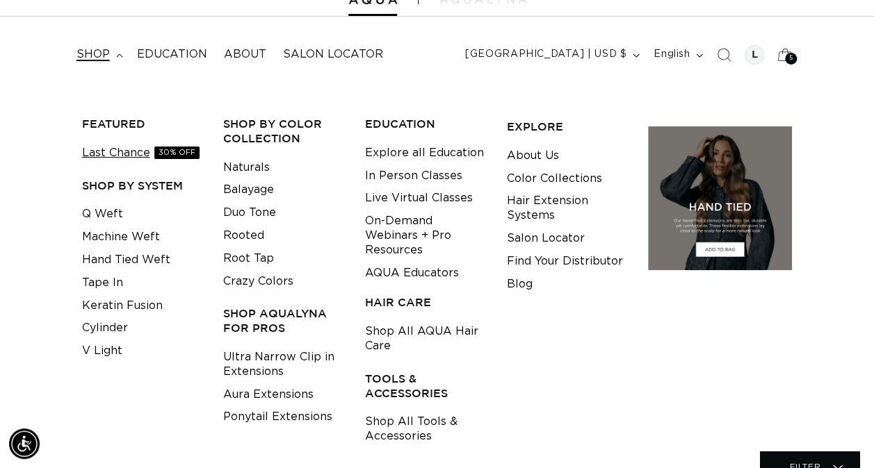
scroll to position [0, 0]
click at [113, 147] on link "Last Chance 30% OFF" at bounding box center [140, 153] width 117 height 23
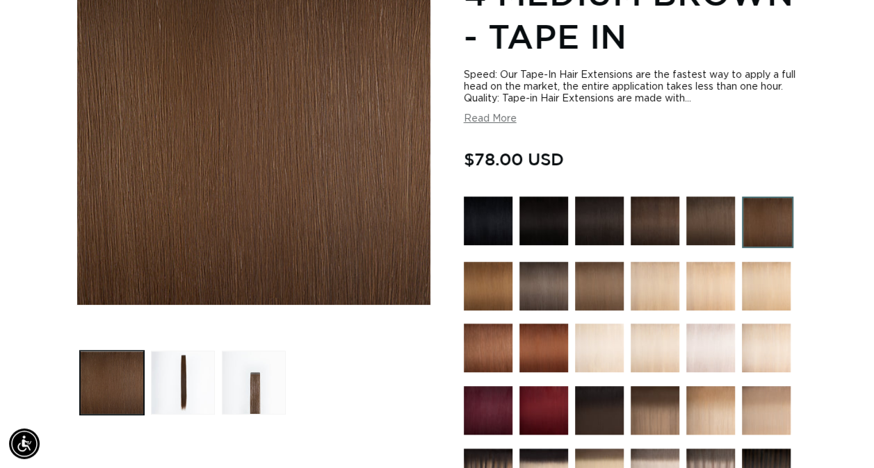
scroll to position [0, 1549]
click at [753, 222] on img at bounding box center [767, 222] width 51 height 51
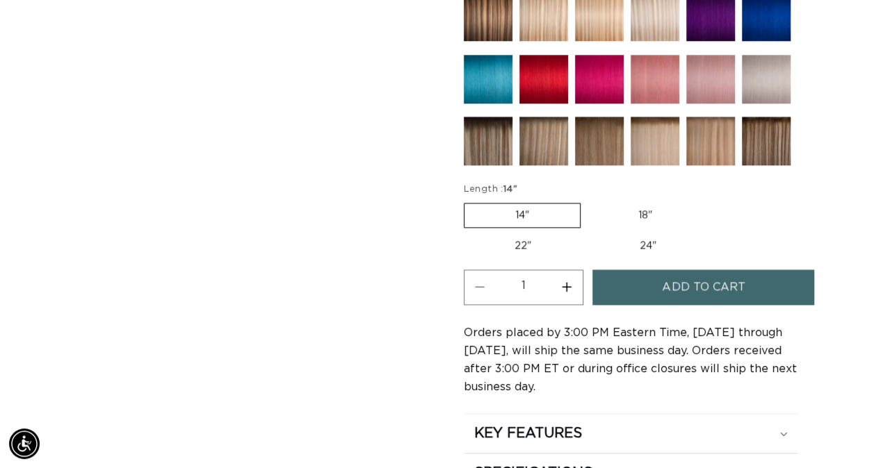
scroll to position [0, 1549]
click at [571, 278] on button "Increase quantity for 4 Medium Brown - Tape In" at bounding box center [566, 287] width 31 height 35
type input "2"
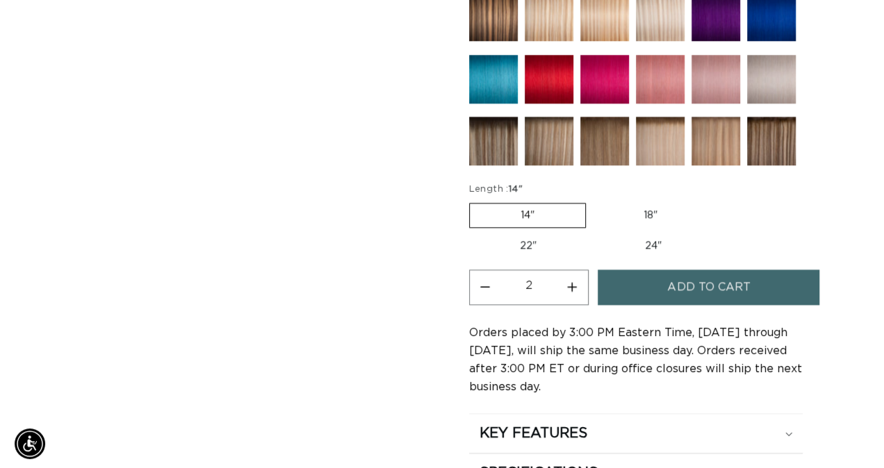
scroll to position [0, 0]
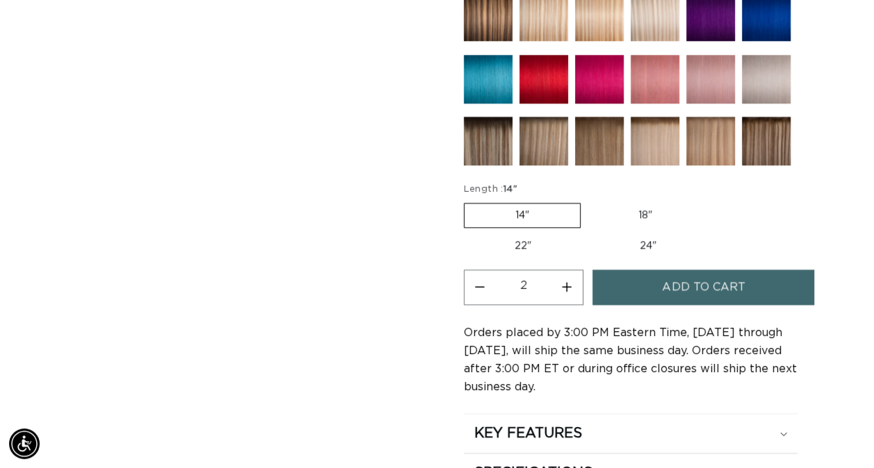
click at [678, 272] on span "Add to cart" at bounding box center [703, 287] width 83 height 35
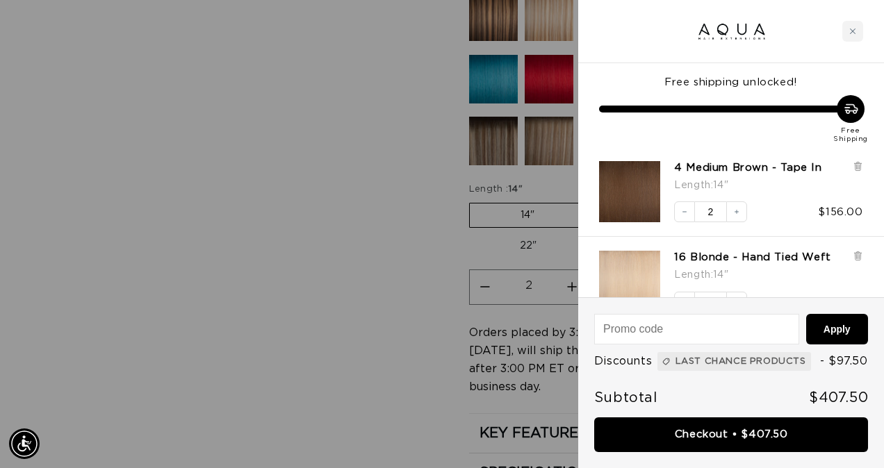
click at [286, 293] on div at bounding box center [442, 234] width 884 height 468
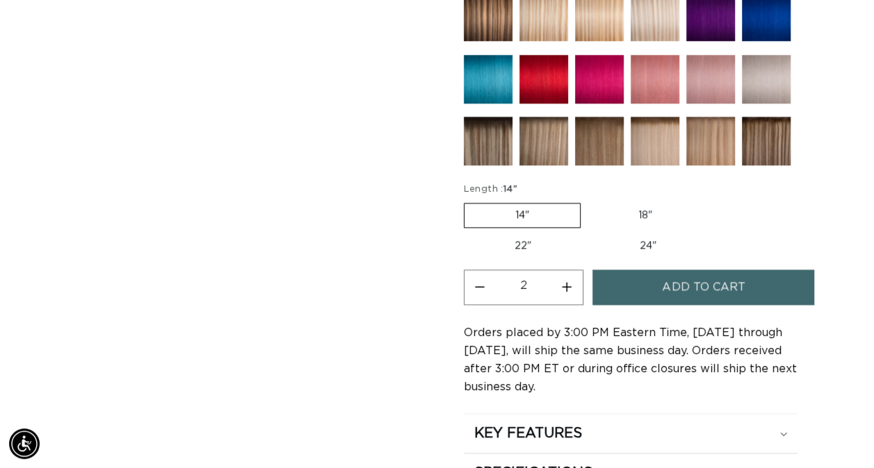
scroll to position [0, 774]
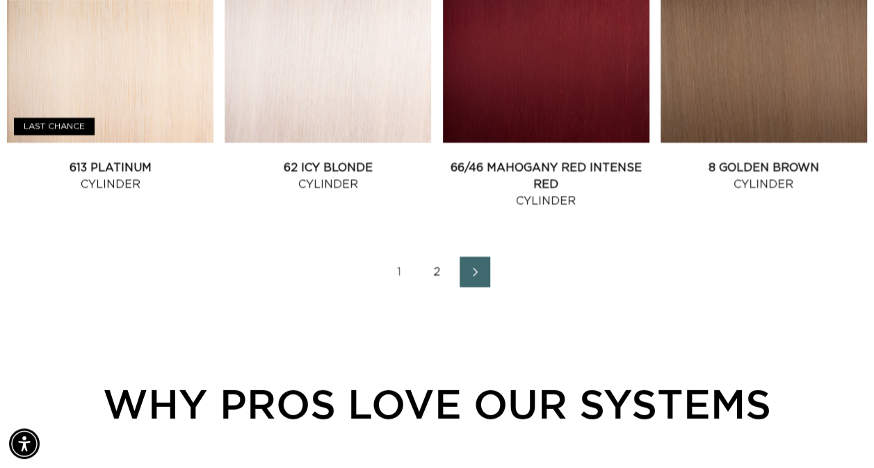
click at [438, 275] on link "2" at bounding box center [437, 272] width 31 height 31
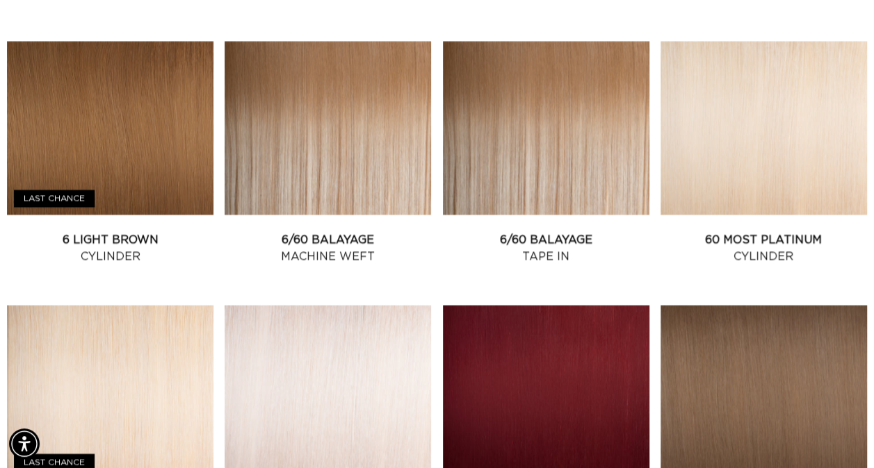
scroll to position [0, 0]
click at [338, 232] on link "6/60 Balayage Machine Weft" at bounding box center [328, 248] width 206 height 33
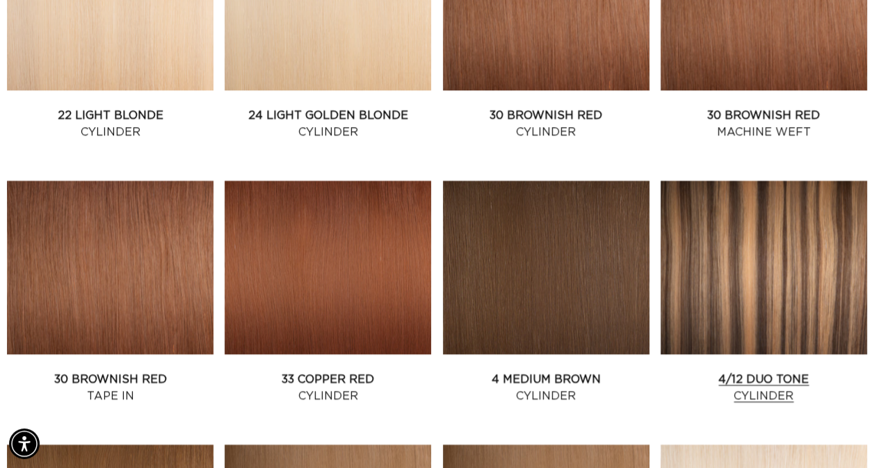
click at [783, 371] on link "4/12 Duo Tone Cylinder" at bounding box center [763, 387] width 206 height 33
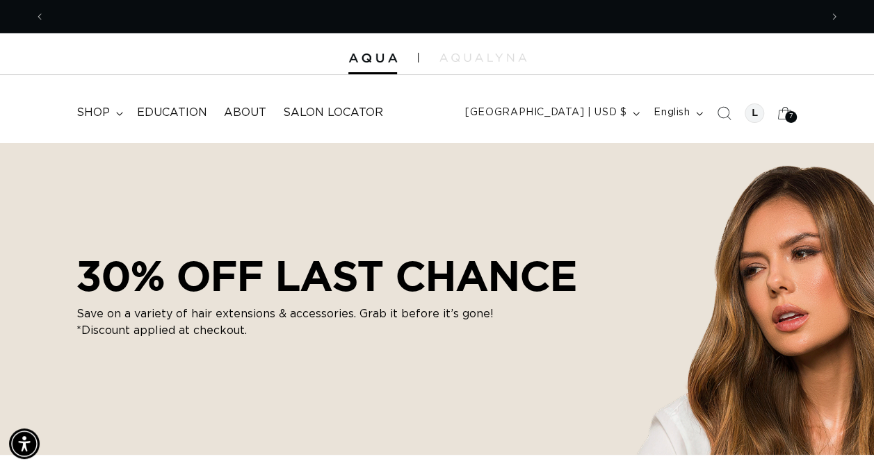
scroll to position [0, 774]
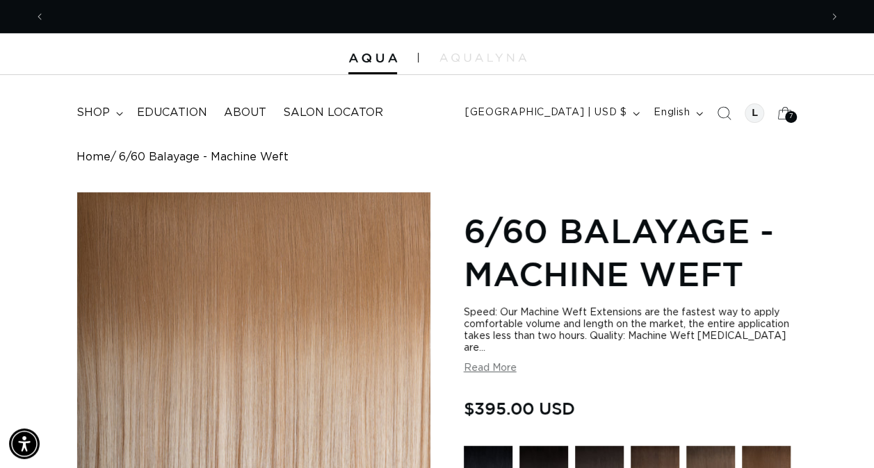
scroll to position [0, 1549]
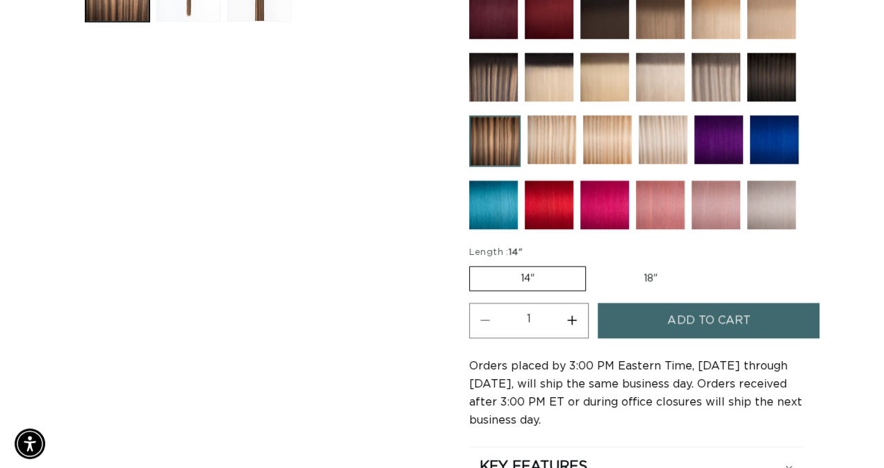
scroll to position [0, 1549]
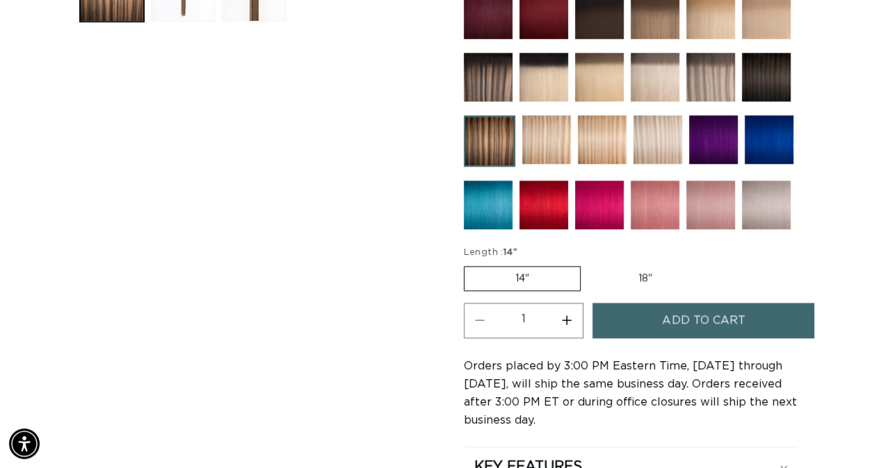
click at [633, 309] on button "Add to cart" at bounding box center [703, 320] width 222 height 35
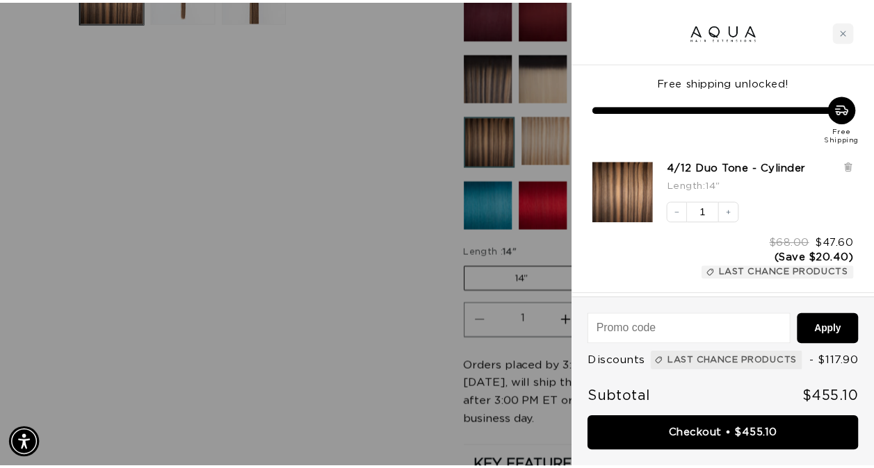
scroll to position [0, 0]
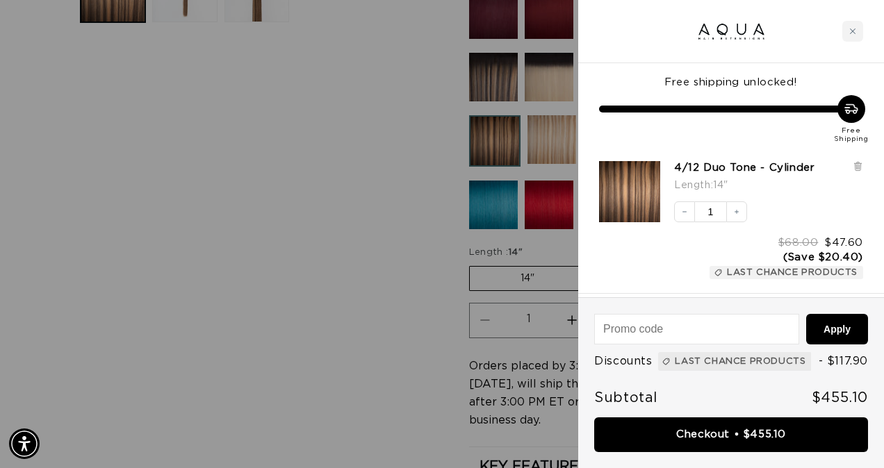
click at [220, 344] on div at bounding box center [442, 234] width 884 height 468
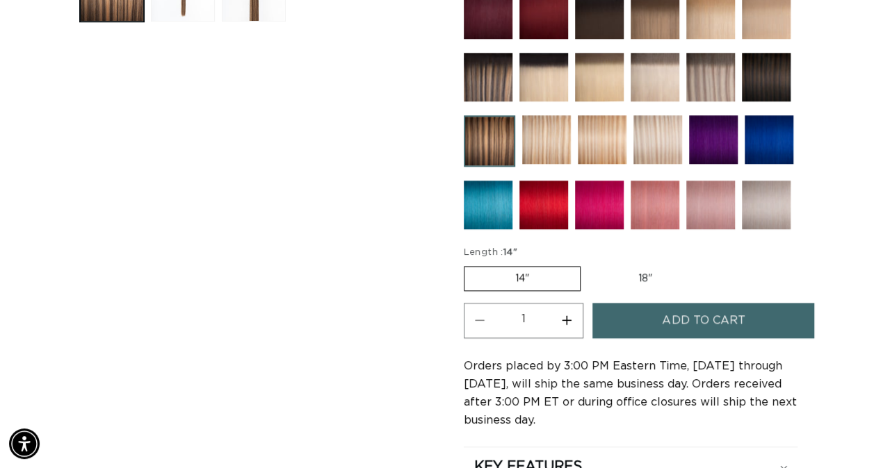
click at [542, 143] on img at bounding box center [546, 139] width 49 height 49
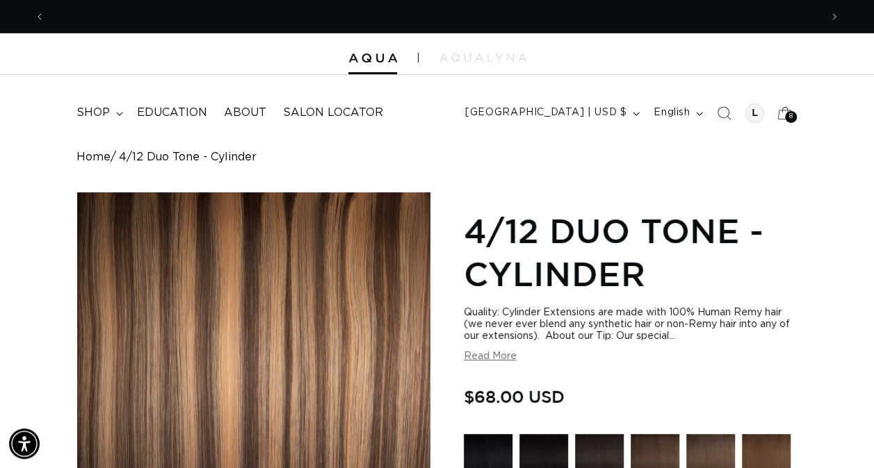
scroll to position [0, 774]
click at [101, 104] on summary "shop" at bounding box center [98, 112] width 60 height 31
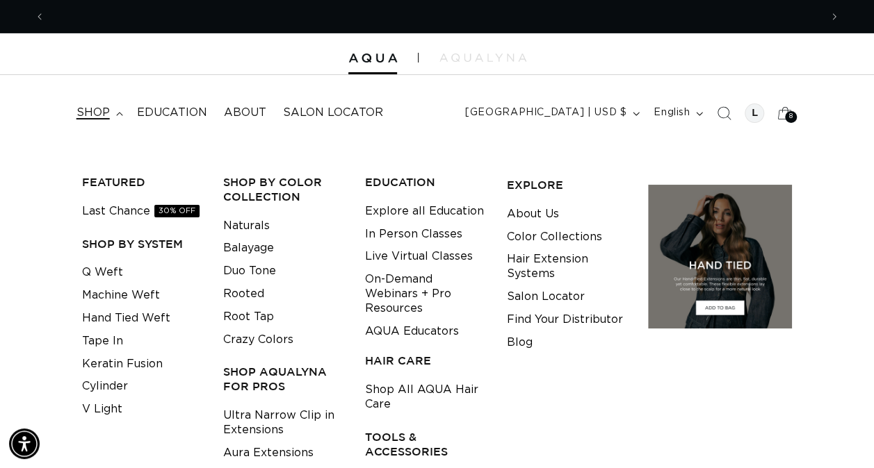
scroll to position [0, 1549]
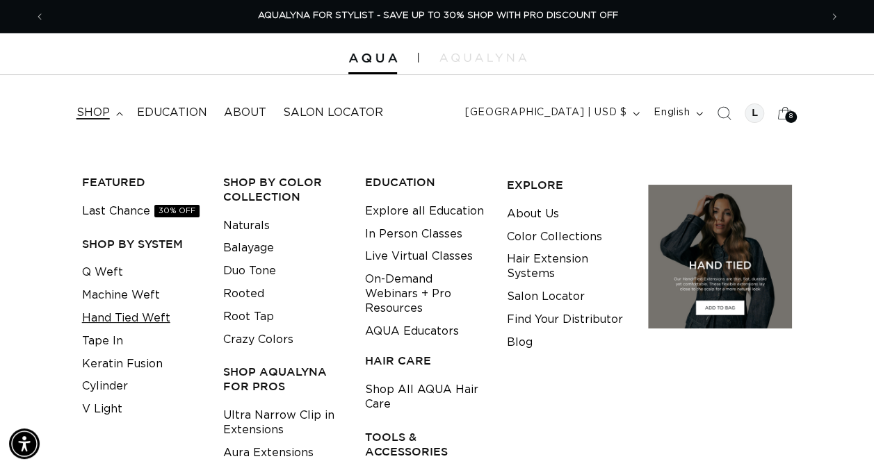
click at [121, 318] on link "Hand Tied Weft" at bounding box center [126, 318] width 88 height 23
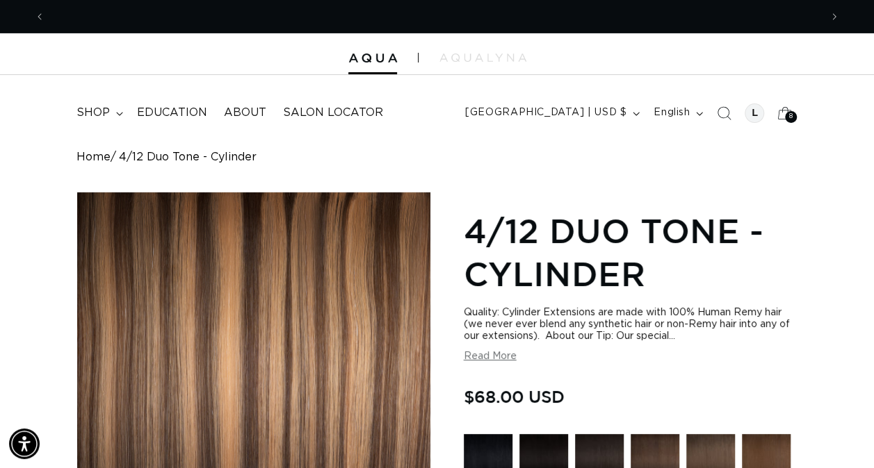
scroll to position [0, 774]
click at [90, 124] on summary "shop" at bounding box center [98, 112] width 60 height 31
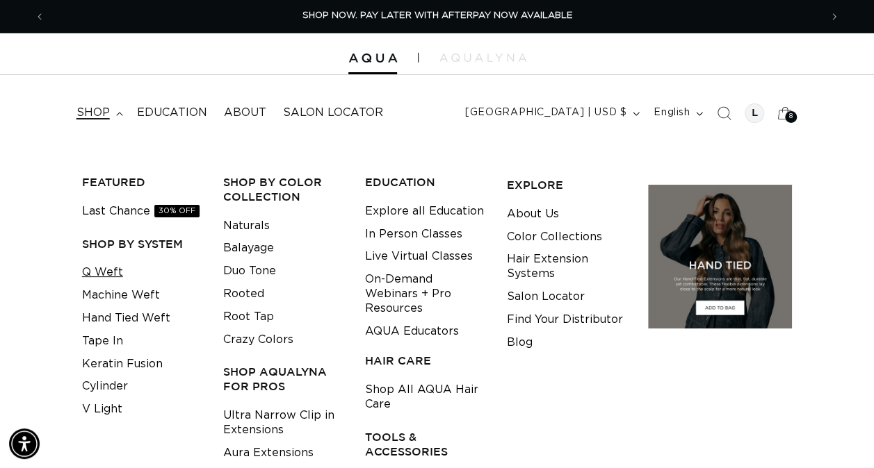
click at [108, 270] on link "Q Weft" at bounding box center [102, 272] width 41 height 23
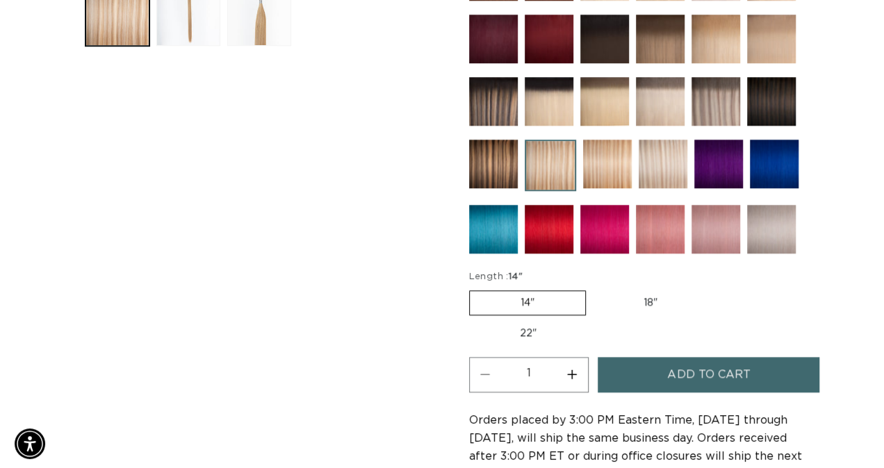
scroll to position [0, 774]
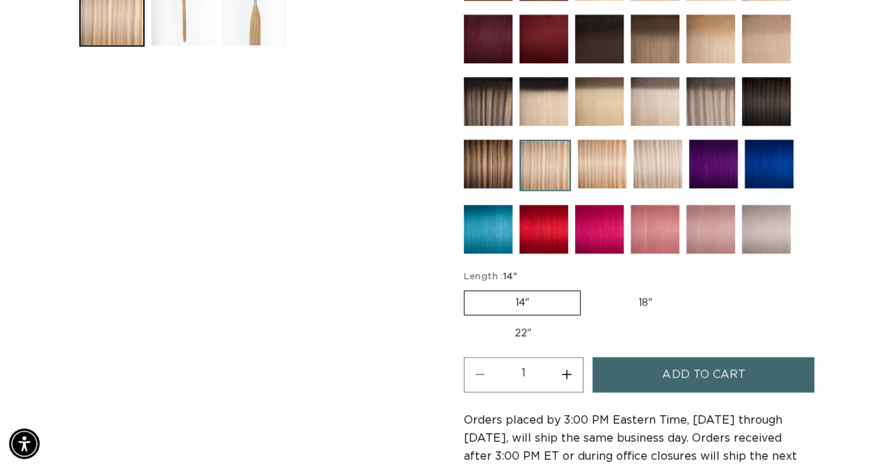
click at [690, 372] on span "Add to cart" at bounding box center [703, 374] width 83 height 35
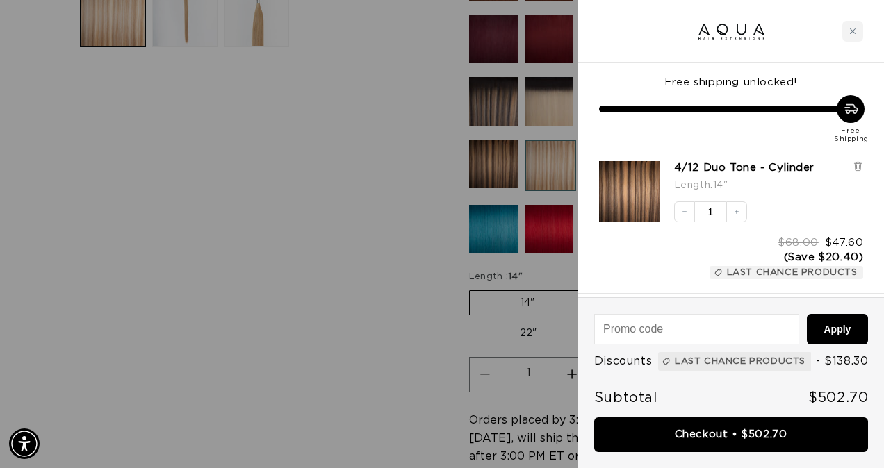
scroll to position [0, 785]
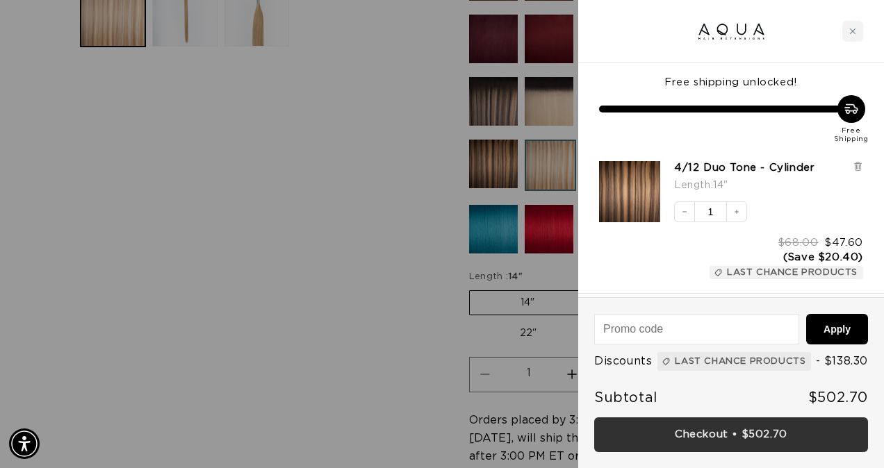
click at [701, 427] on link "Checkout • $502.70" at bounding box center [731, 435] width 274 height 35
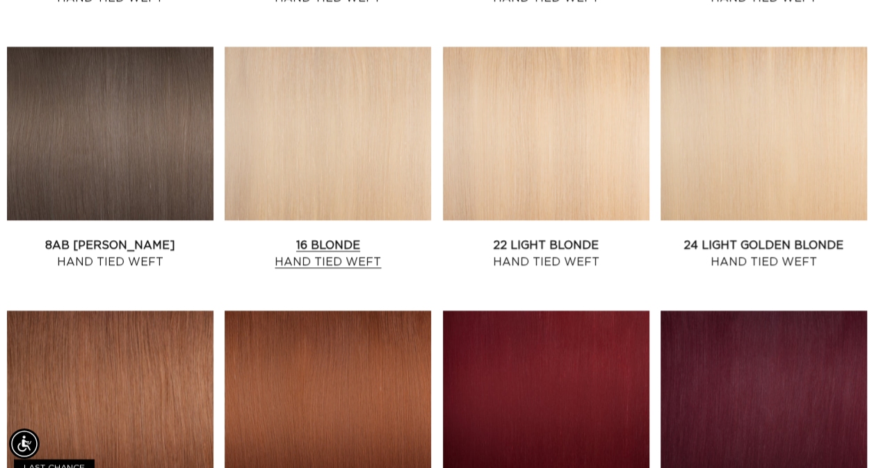
scroll to position [0, 774]
click at [255, 237] on link "16 Blonde Hand Tied Weft" at bounding box center [328, 253] width 206 height 33
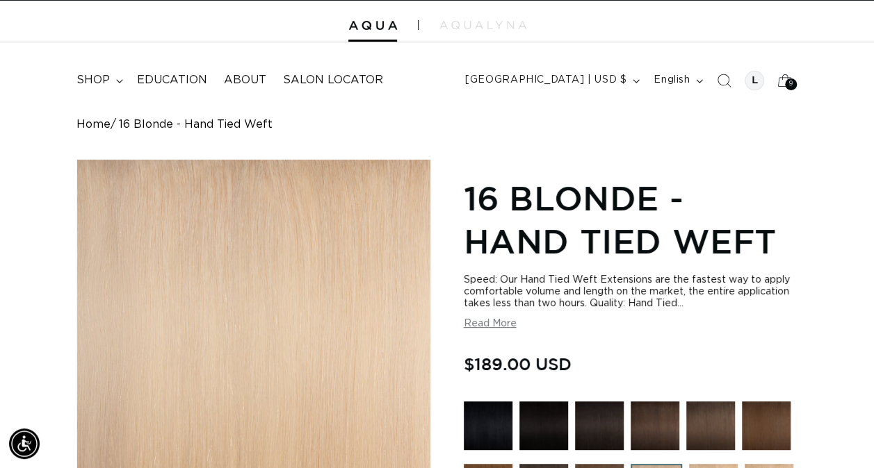
click at [503, 321] on button "Read More" at bounding box center [490, 324] width 53 height 12
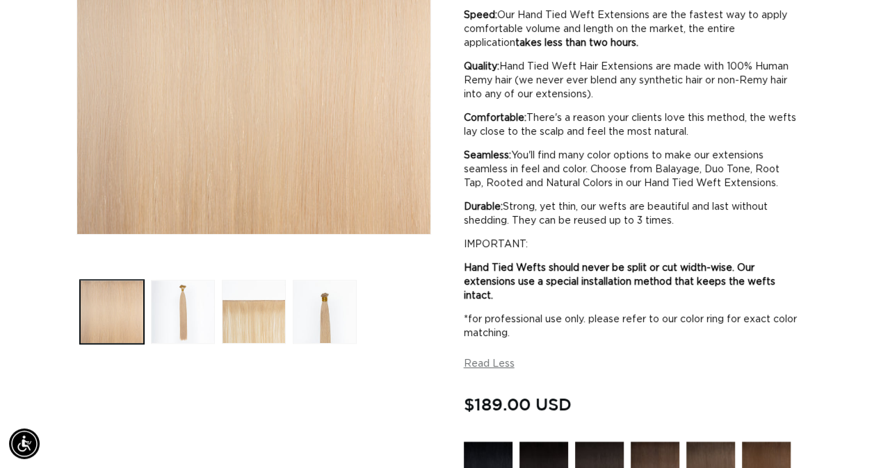
scroll to position [0, 774]
click at [344, 32] on img "Gallery Viewer" at bounding box center [253, 59] width 353 height 350
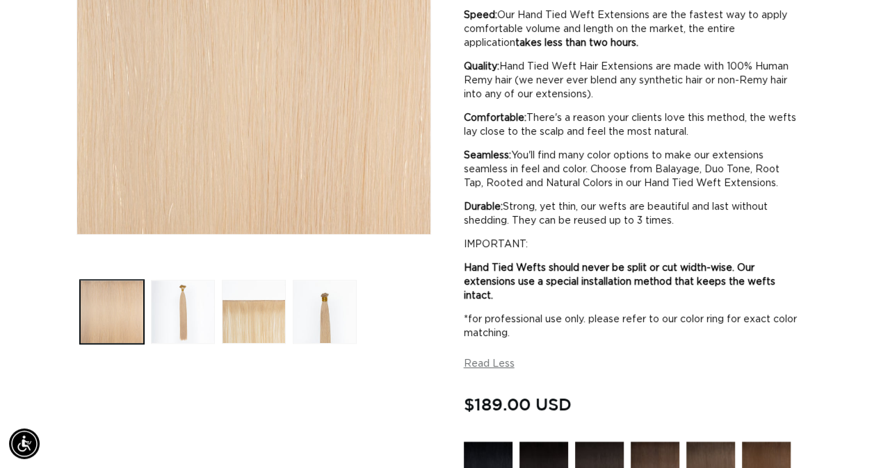
scroll to position [0, 1549]
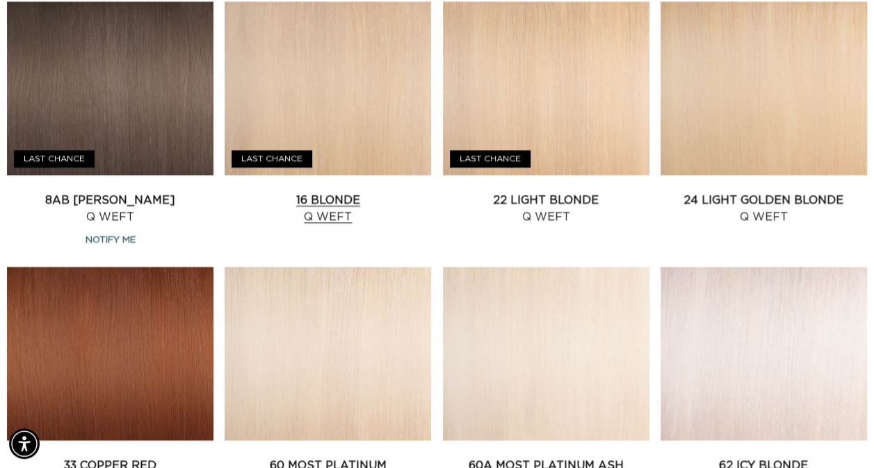
scroll to position [0, 774]
click at [393, 192] on link "16 Blonde Q Weft" at bounding box center [328, 208] width 206 height 33
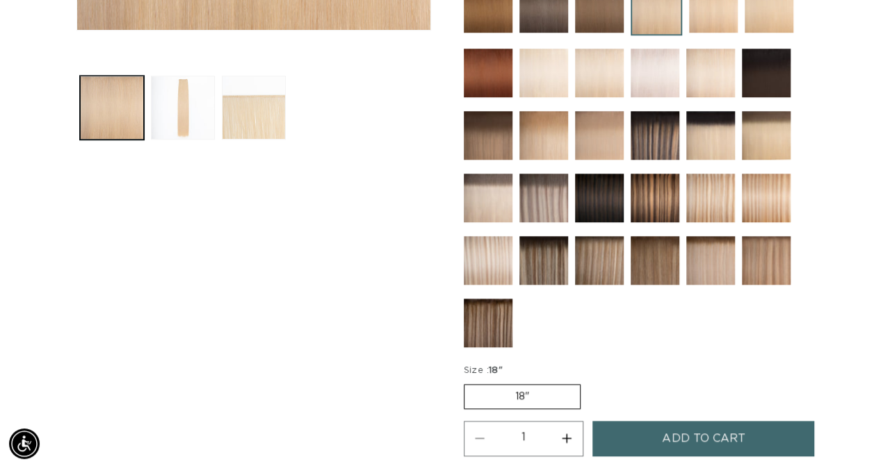
scroll to position [0, 1549]
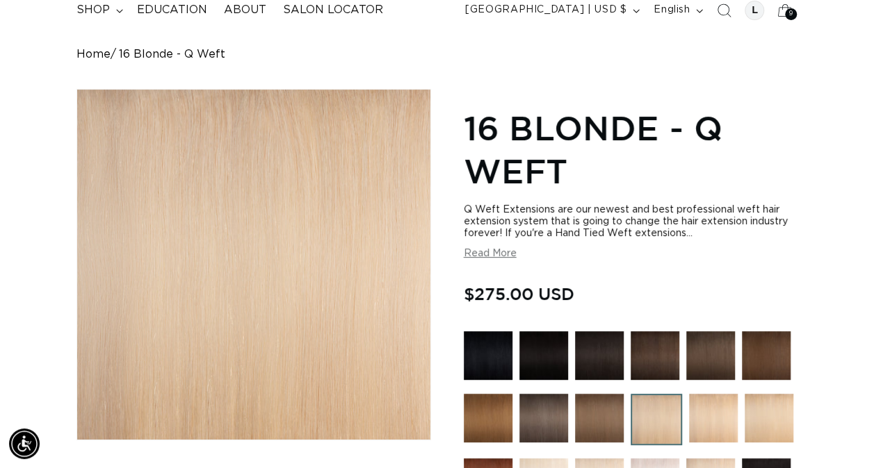
click at [475, 252] on button "Read More" at bounding box center [490, 254] width 53 height 12
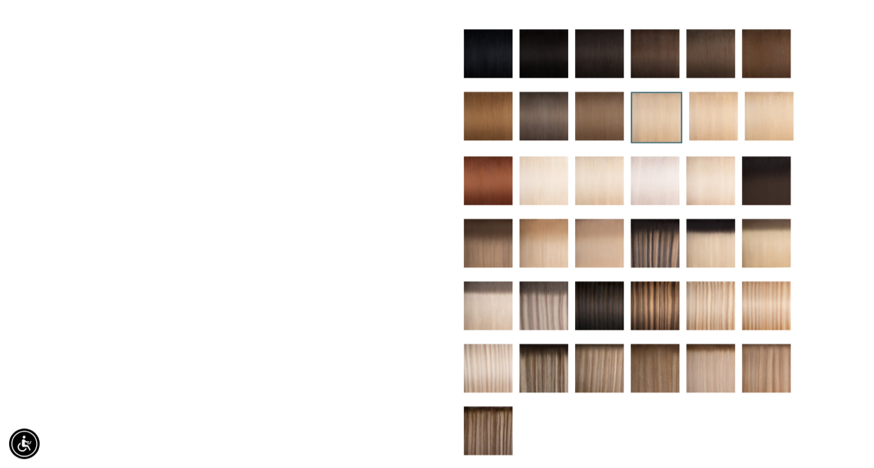
scroll to position [0, 774]
click at [596, 193] on img at bounding box center [599, 180] width 49 height 49
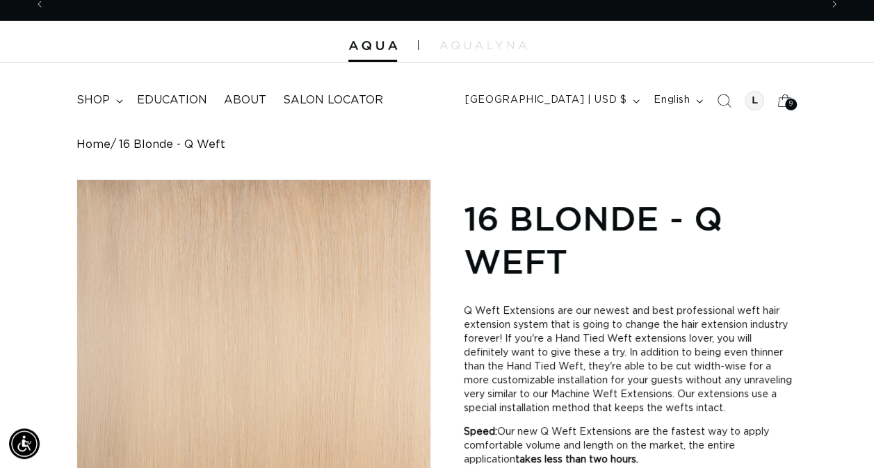
scroll to position [0, 1549]
click at [99, 104] on span "shop" at bounding box center [92, 100] width 33 height 15
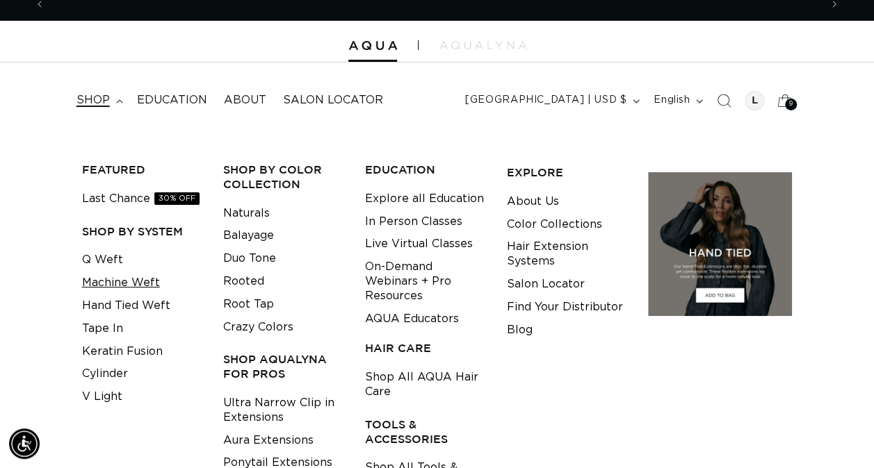
scroll to position [0, 774]
click at [108, 285] on link "Machine Weft" at bounding box center [121, 283] width 78 height 23
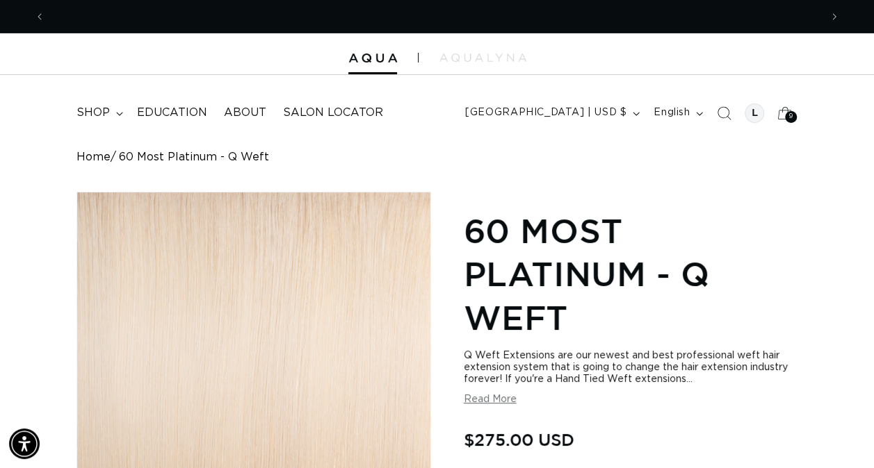
scroll to position [0, 774]
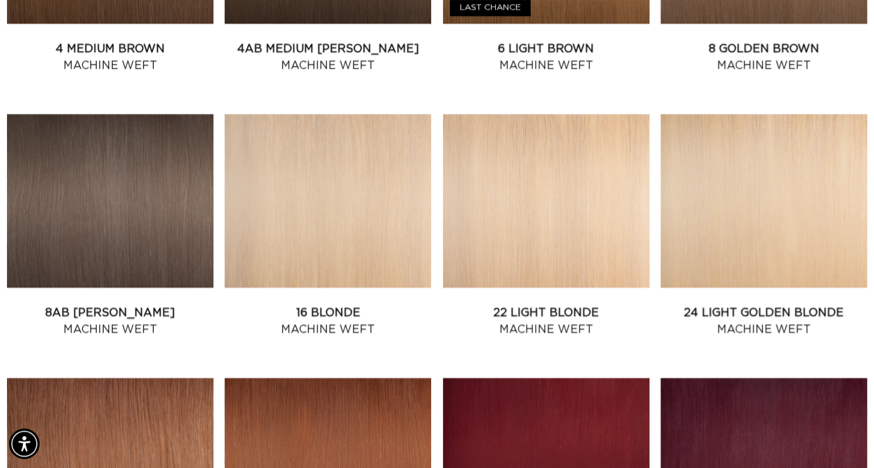
scroll to position [949, 0]
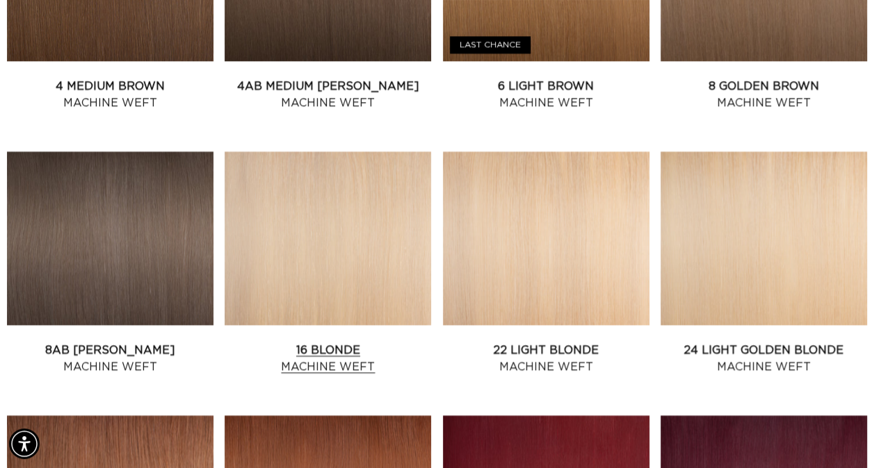
click at [270, 342] on link "16 Blonde Machine Weft" at bounding box center [328, 358] width 206 height 33
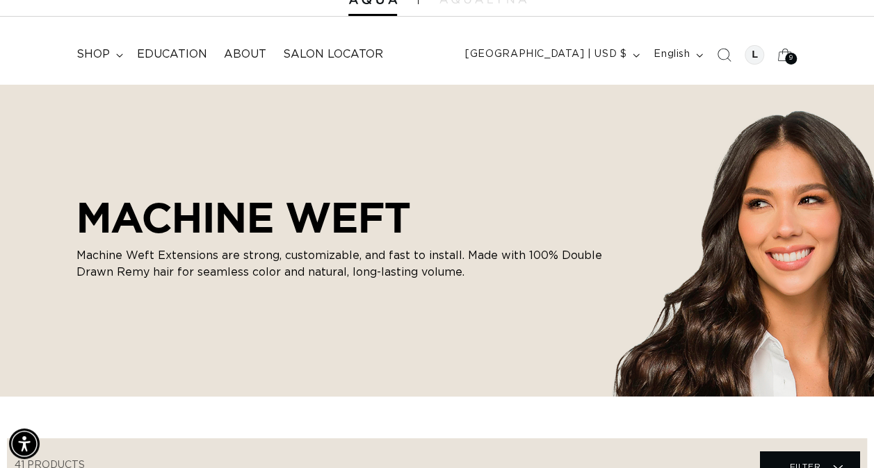
scroll to position [0, 0]
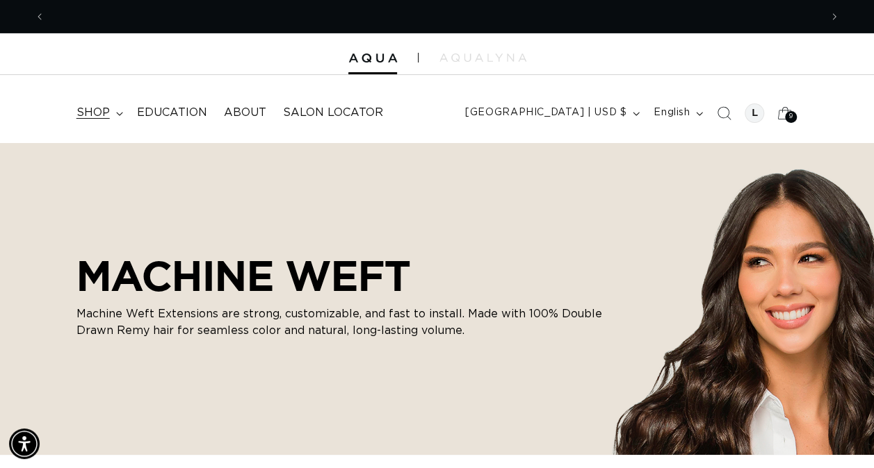
click at [101, 111] on span "shop" at bounding box center [92, 113] width 33 height 15
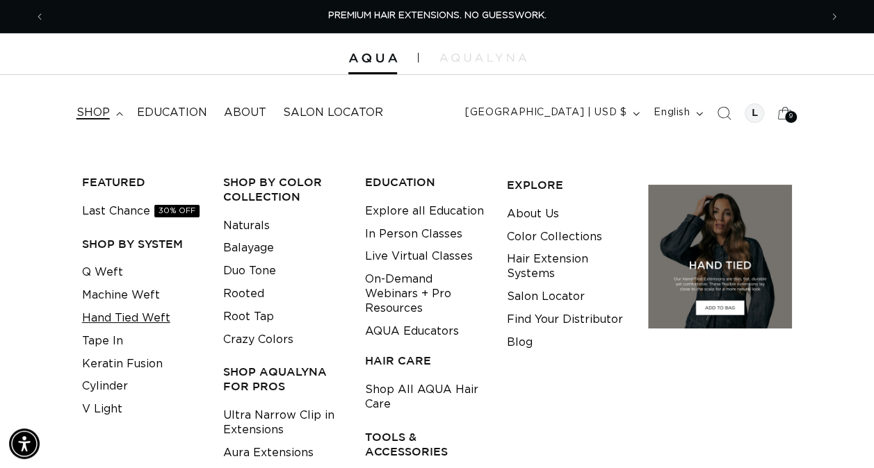
click at [113, 310] on link "Hand Tied Weft" at bounding box center [126, 318] width 88 height 23
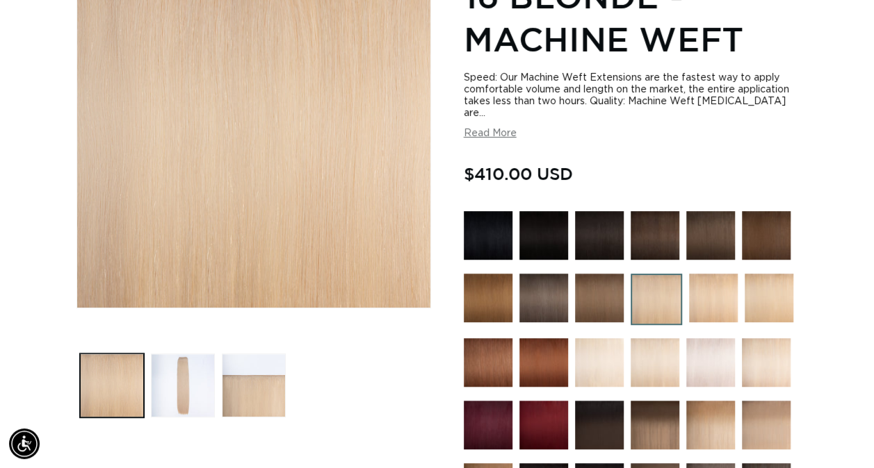
click at [498, 133] on button "Read More" at bounding box center [490, 134] width 53 height 12
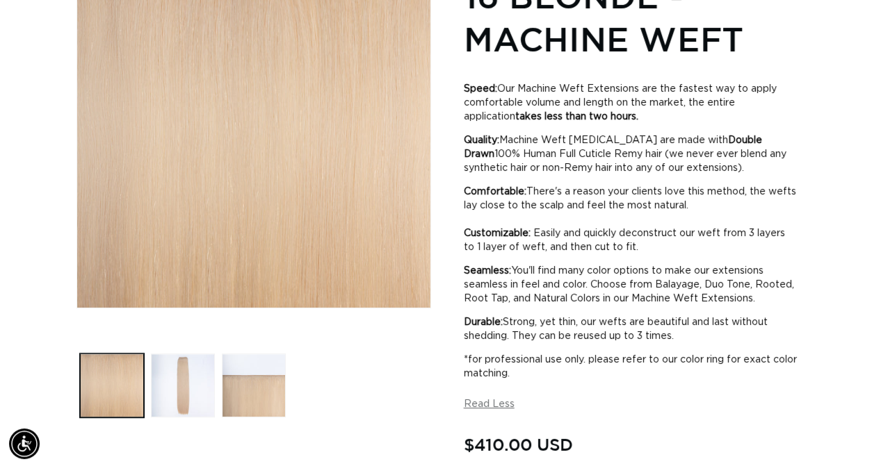
scroll to position [0, 1549]
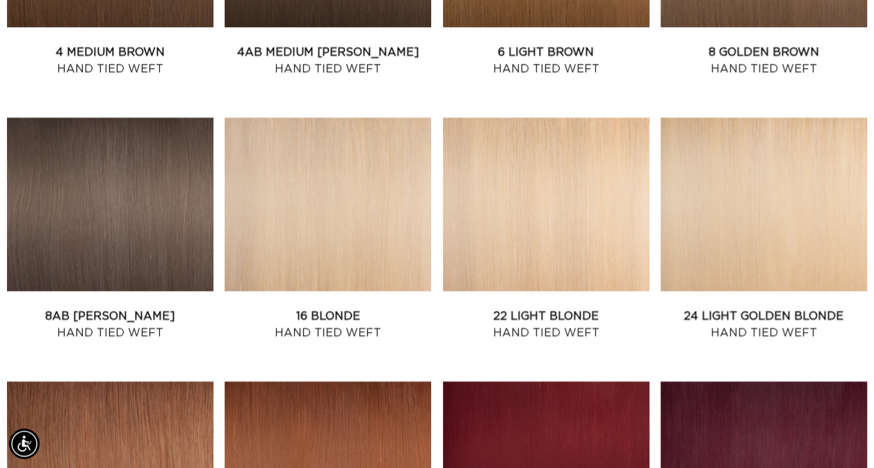
scroll to position [987, 0]
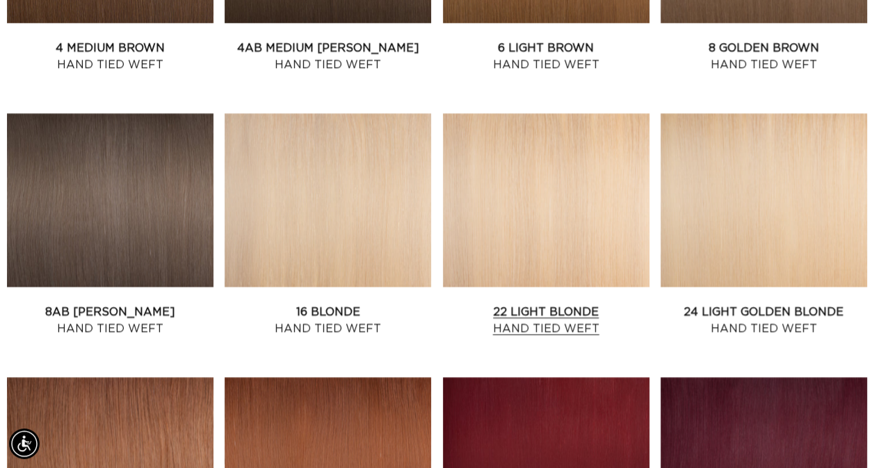
click at [576, 304] on link "22 Light Blonde Hand Tied Weft" at bounding box center [546, 320] width 206 height 33
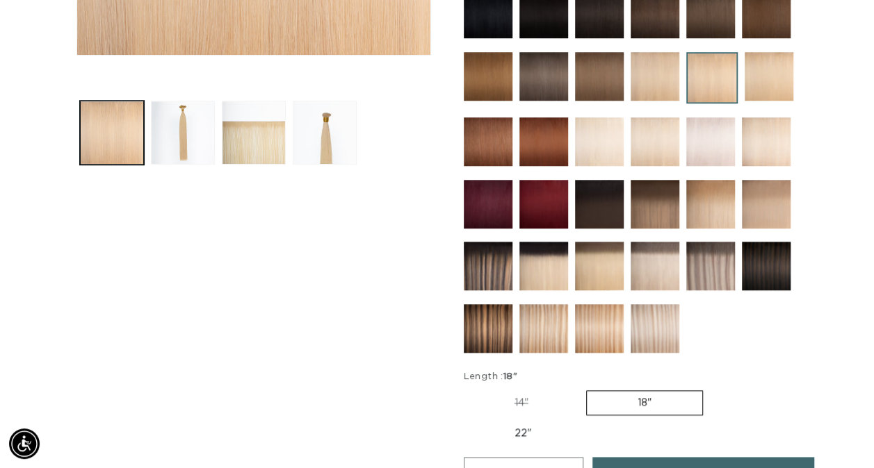
scroll to position [0, 774]
click at [770, 77] on img at bounding box center [768, 76] width 49 height 49
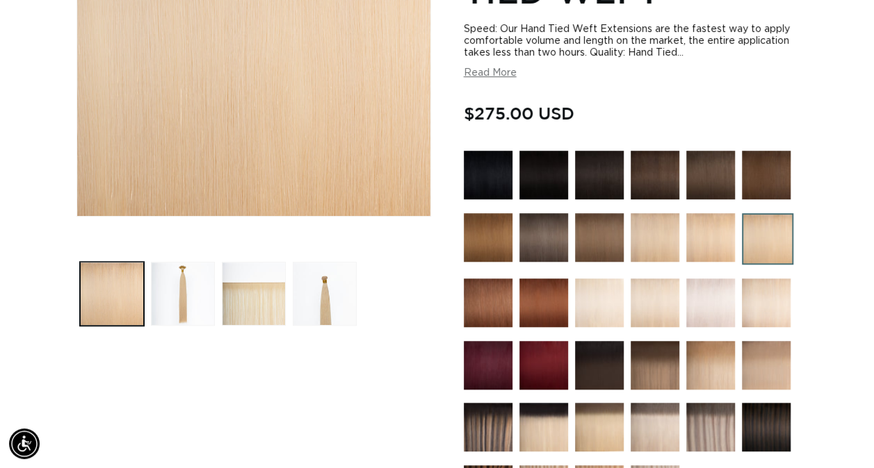
scroll to position [0, 1549]
click at [644, 289] on img at bounding box center [654, 303] width 49 height 49
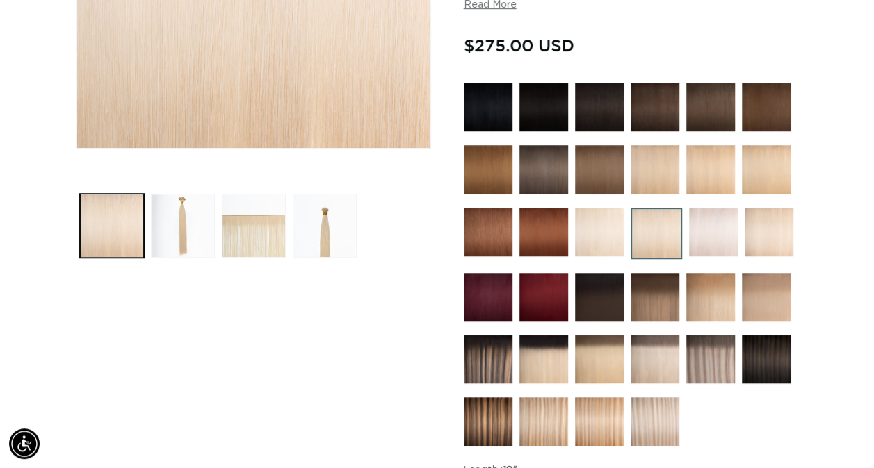
scroll to position [0, 774]
click at [601, 222] on img at bounding box center [599, 232] width 49 height 49
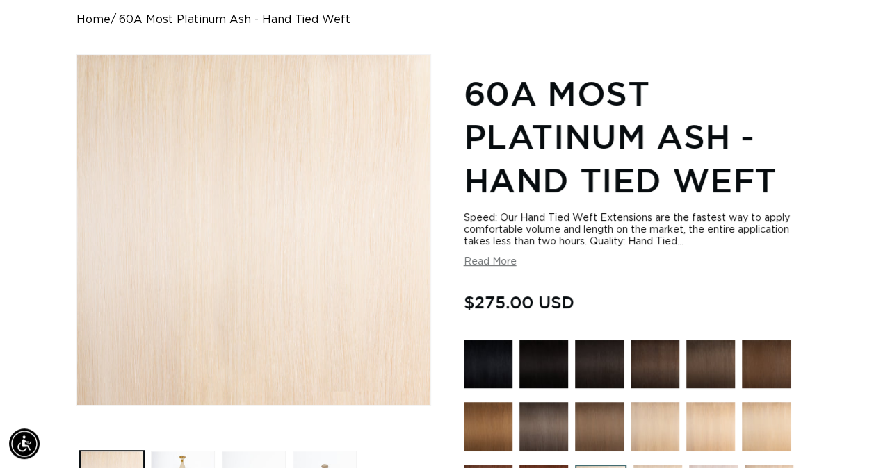
scroll to position [0, 774]
click at [873, 58] on html "Skip to content PREMIUM HAIR EXTENSIONS. NO GUESSWORK. SHOP NOW. PAY LATER WITH…" at bounding box center [437, 96] width 874 height 468
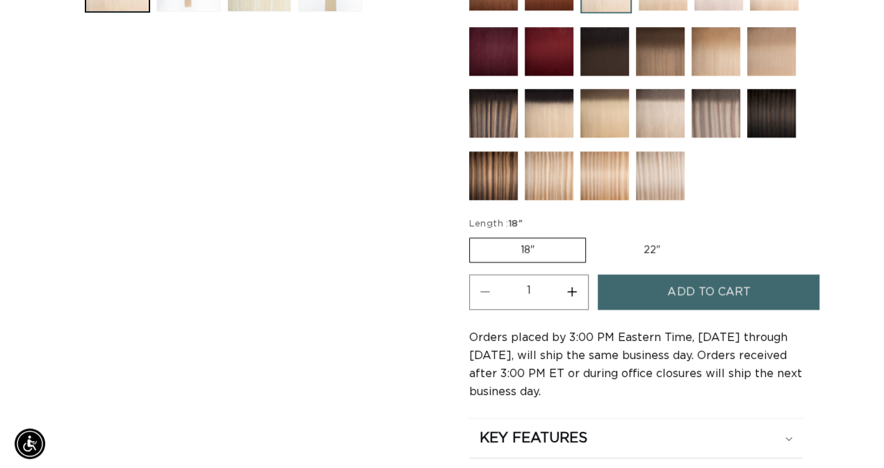
scroll to position [0, 0]
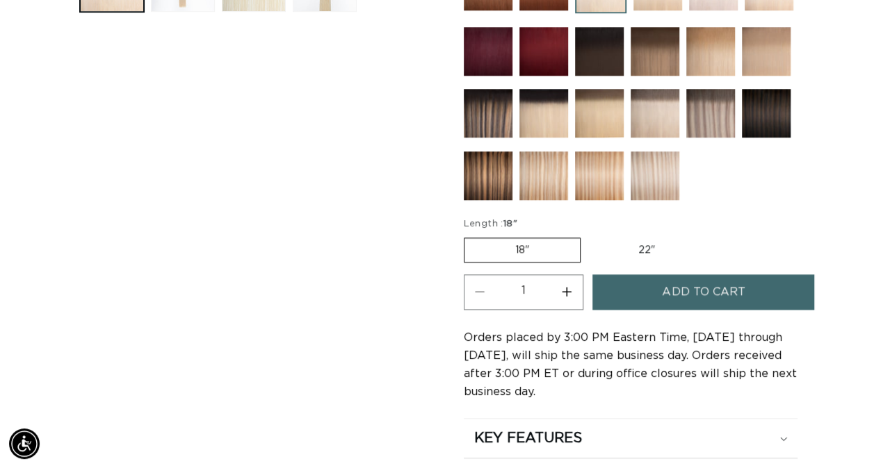
click at [708, 284] on span "Add to cart" at bounding box center [703, 292] width 83 height 35
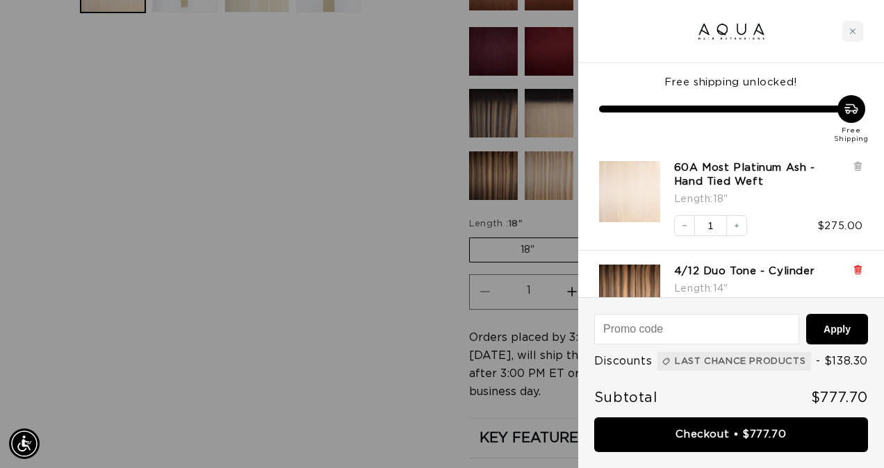
click at [858, 266] on icon at bounding box center [857, 269] width 3 height 7
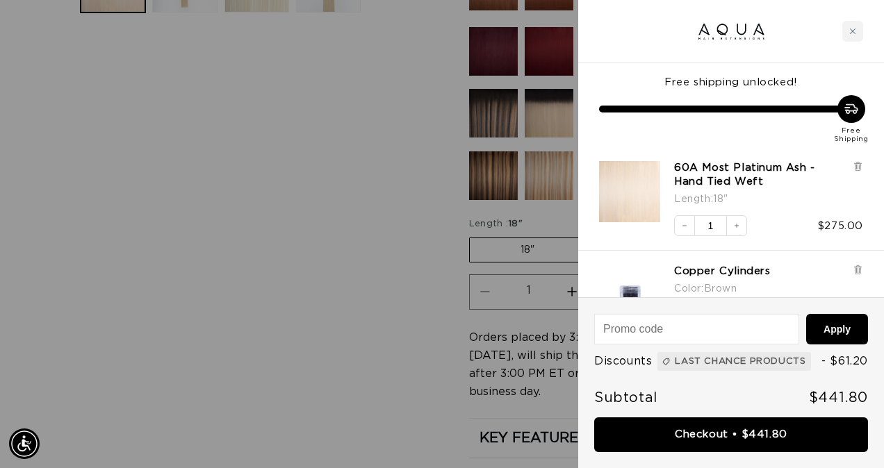
click at [858, 266] on icon at bounding box center [857, 269] width 3 height 7
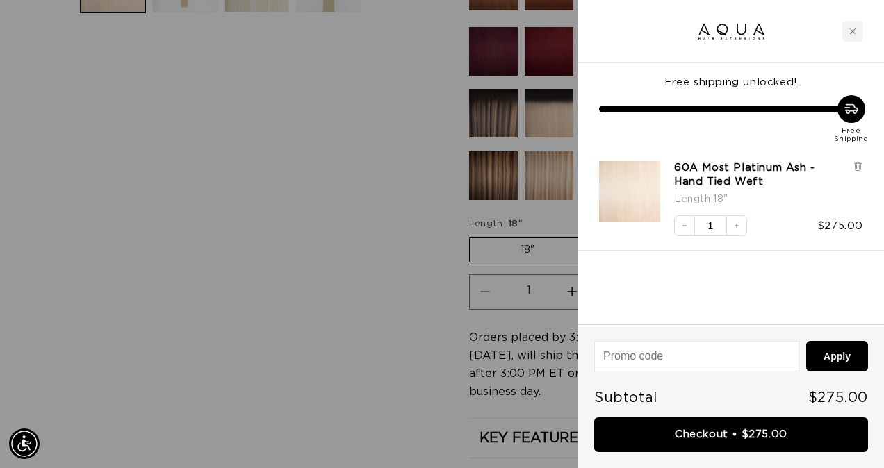
scroll to position [0, 785]
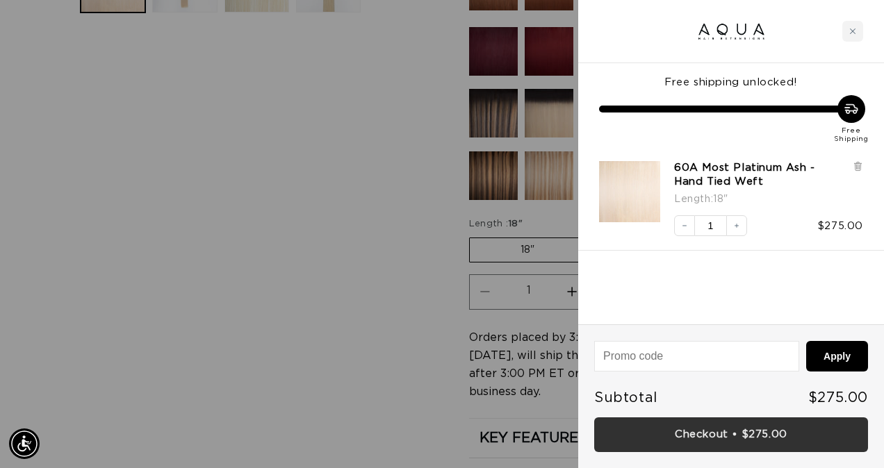
click at [721, 428] on link "Checkout • $275.00" at bounding box center [731, 435] width 274 height 35
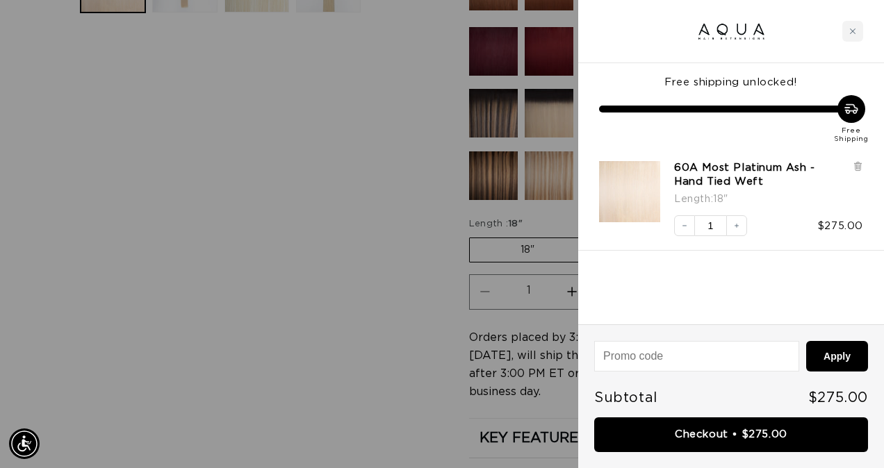
click at [265, 147] on div at bounding box center [442, 234] width 884 height 468
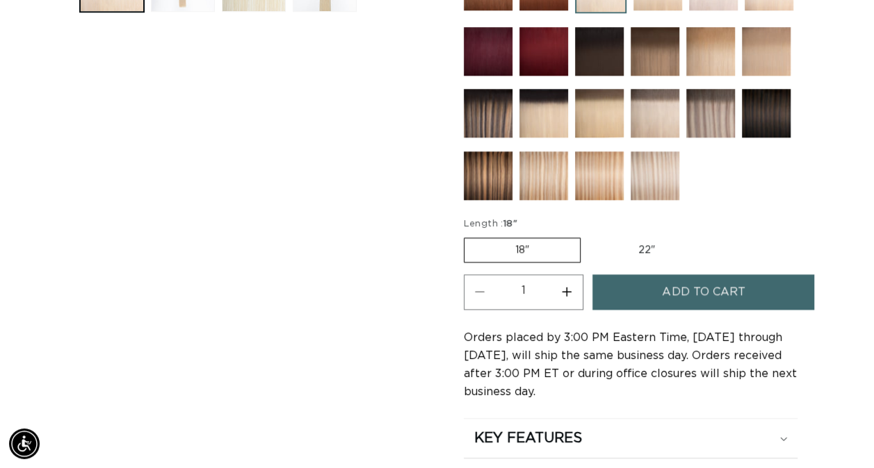
scroll to position [0, 1549]
click at [642, 245] on label "22" Variant sold out or unavailable" at bounding box center [646, 250] width 118 height 24
click at [588, 236] on input "22" Variant sold out or unavailable" at bounding box center [587, 235] width 1 height 1
radio input "true"
click at [702, 291] on span "Add to cart" at bounding box center [703, 292] width 83 height 35
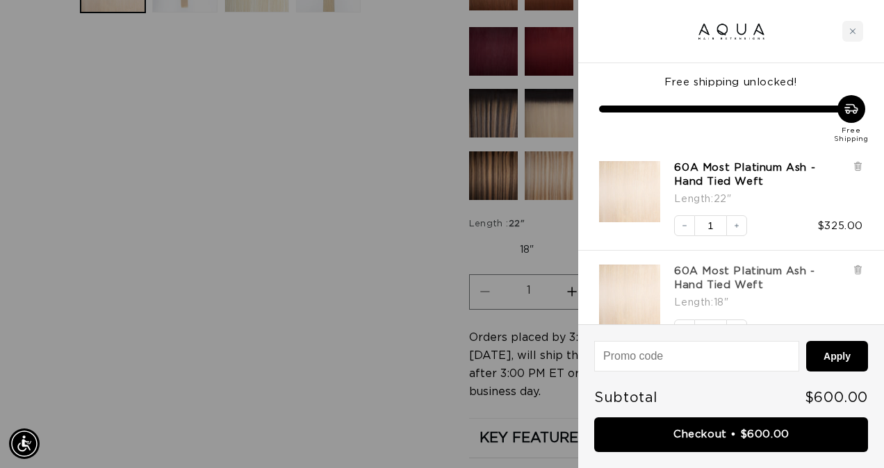
click at [702, 291] on link "60A Most Platinum Ash - Hand Tied Weft" at bounding box center [760, 279] width 172 height 28
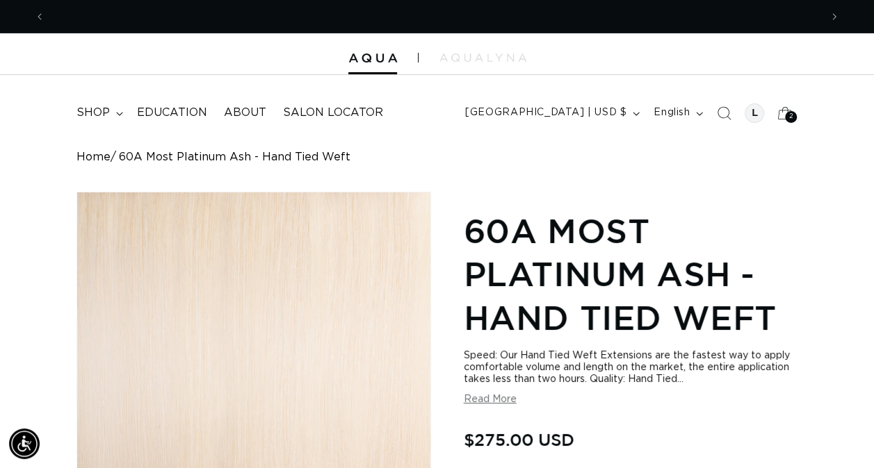
scroll to position [0, 774]
click at [493, 405] on button "Read More" at bounding box center [490, 400] width 53 height 12
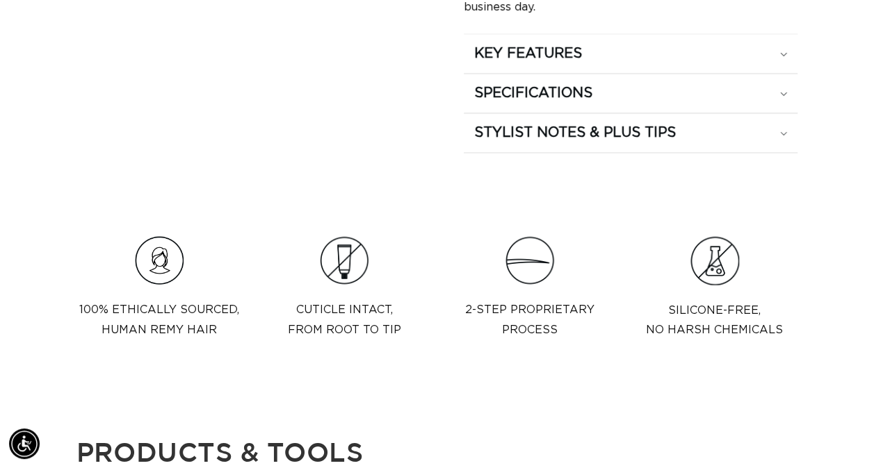
scroll to position [0, 0]
click at [507, 140] on summary "STYLIST NOTES & PLUS TIPS" at bounding box center [631, 133] width 334 height 39
